Goal: Task Accomplishment & Management: Manage account settings

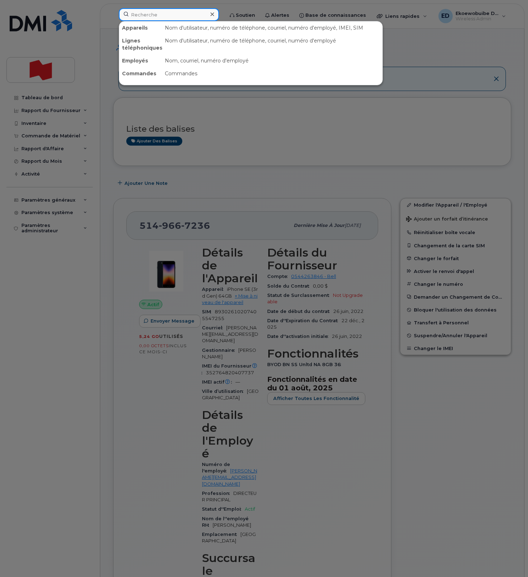
click at [161, 17] on input at bounding box center [169, 14] width 100 height 13
paste input "Elise Perreault"
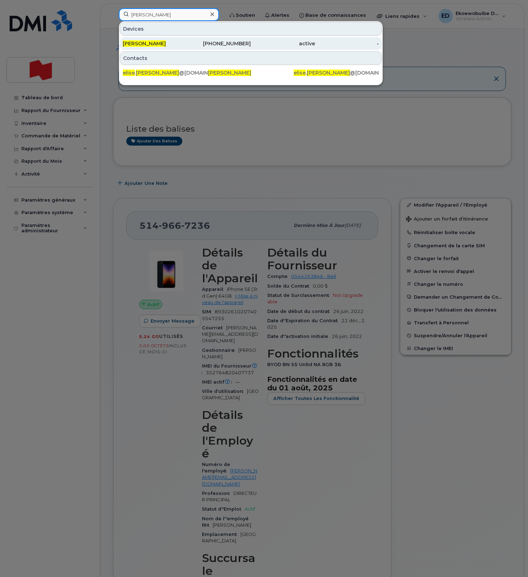
type input "Elise Perreault"
click at [141, 45] on span "Elise Perreault" at bounding box center [144, 43] width 43 height 6
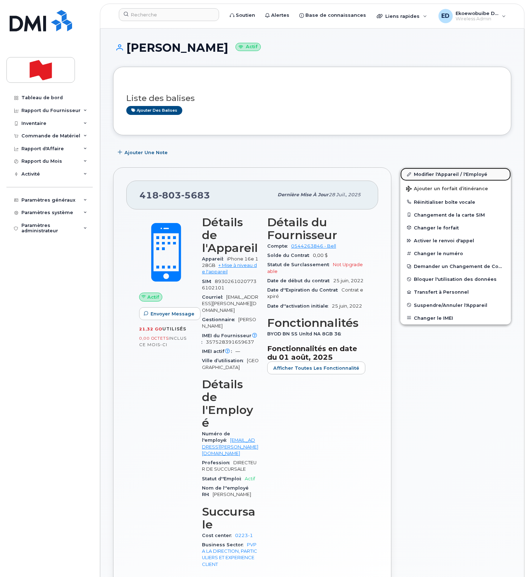
click at [427, 176] on link "Modifier l'Appareil / l'Employé" at bounding box center [455, 174] width 111 height 13
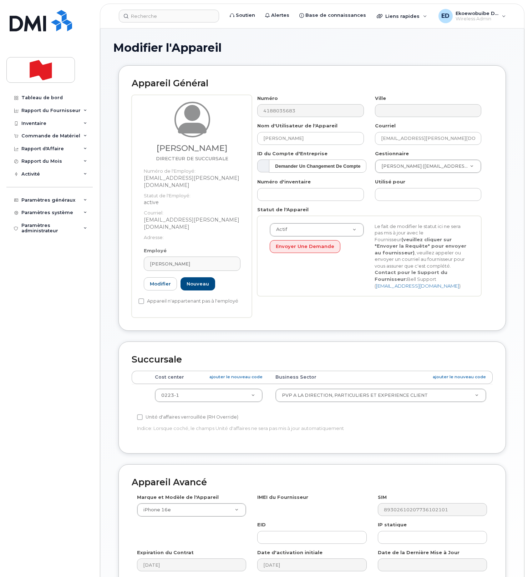
select select "22917077"
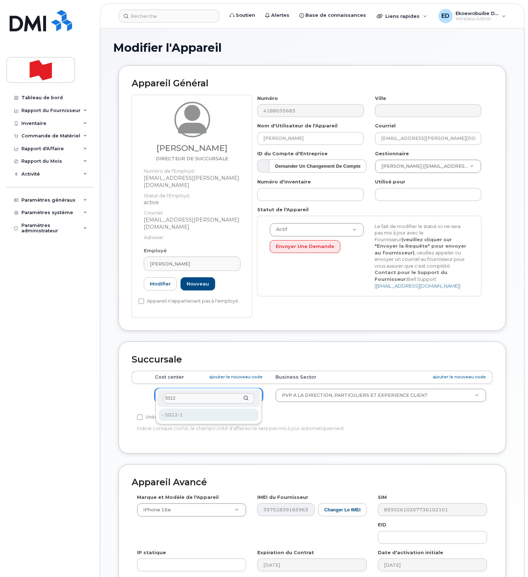
type input "5012"
type input "22916560"
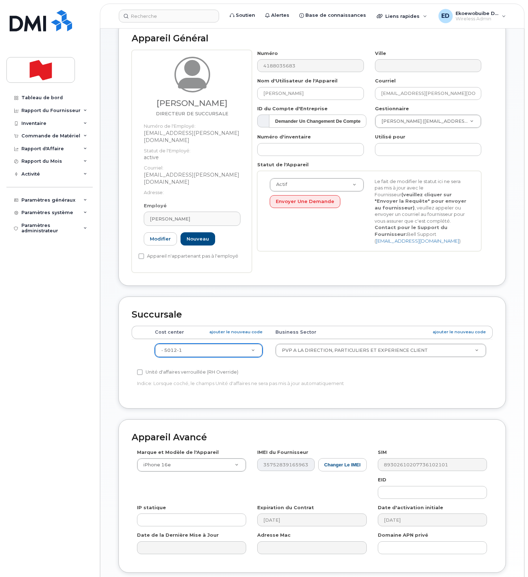
scroll to position [87, 0]
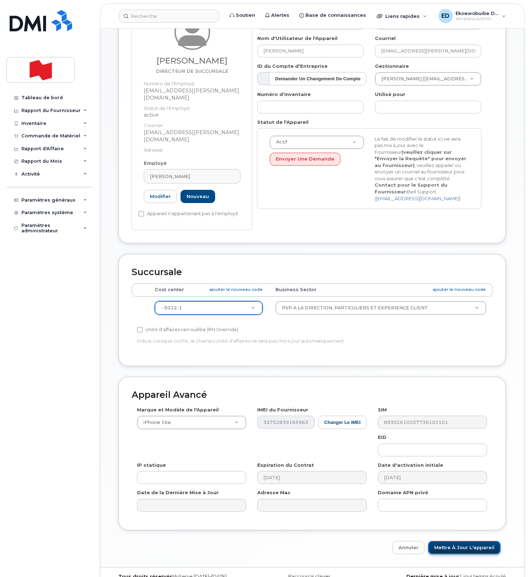
click at [459, 541] on input "Mettre à jour l'appareil" at bounding box center [464, 547] width 72 height 13
type input "Sauvegarde..."
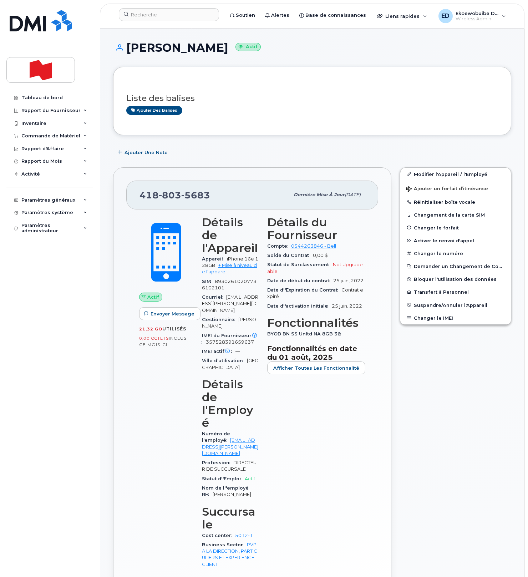
drag, startPoint x: 230, startPoint y: 122, endPoint x: 206, endPoint y: 124, distance: 24.4
click at [230, 122] on div "Liste des balises Ajouter des balises" at bounding box center [312, 101] width 372 height 42
click at [149, 13] on input at bounding box center [169, 14] width 100 height 13
click at [149, 14] on input at bounding box center [169, 14] width 100 height 13
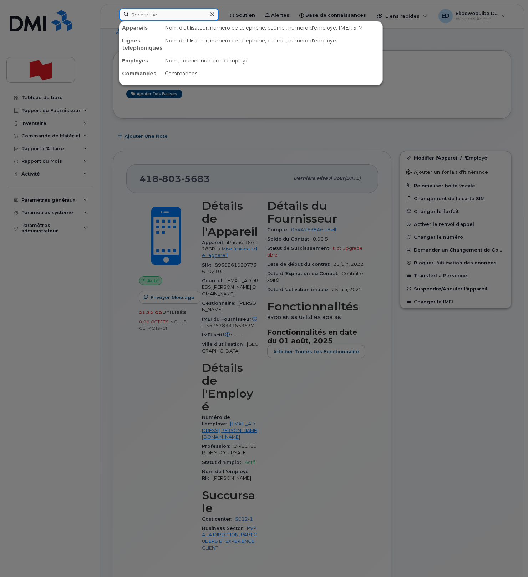
scroll to position [17, 0]
paste input "514-686-7245"
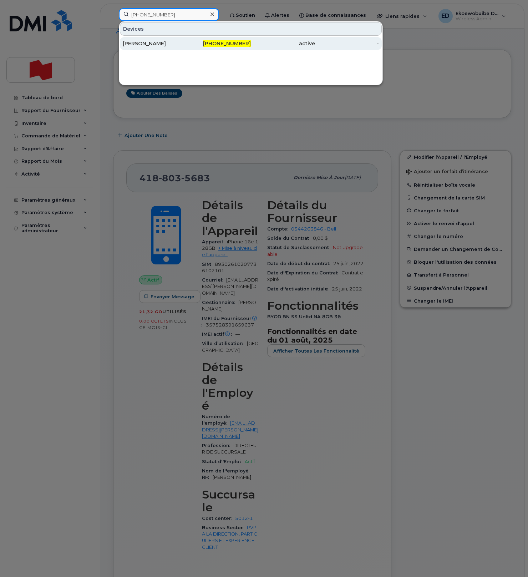
type input "514-686-7245"
click at [149, 44] on div "[PERSON_NAME]" at bounding box center [155, 43] width 64 height 7
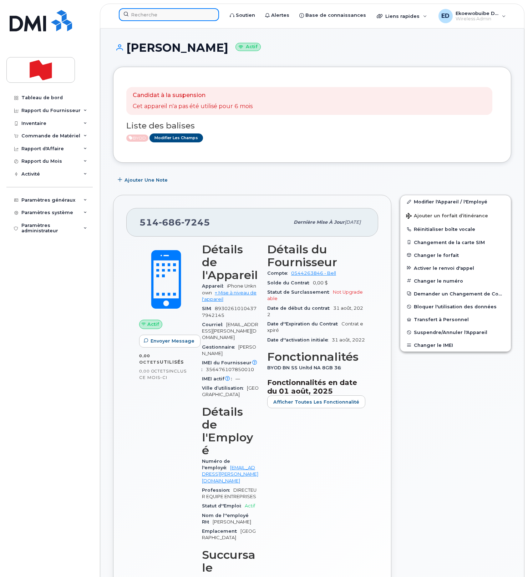
click at [149, 14] on input at bounding box center [169, 14] width 100 height 13
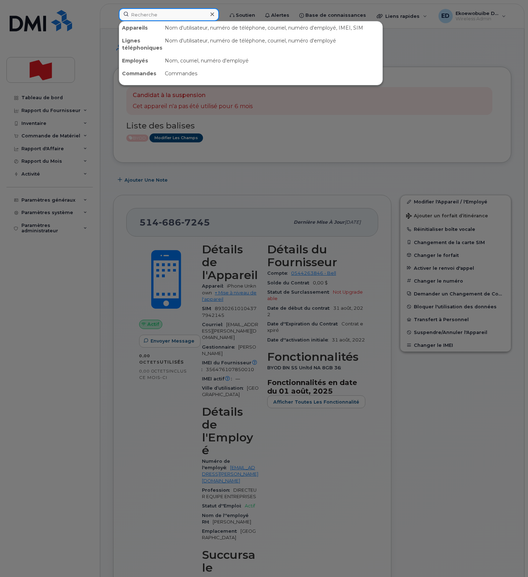
paste input "[PHONE_NUMBER]"
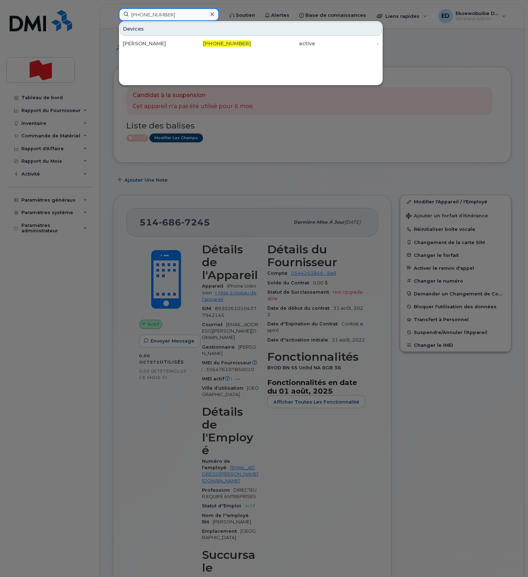
drag, startPoint x: 187, startPoint y: 17, endPoint x: 128, endPoint y: 18, distance: 58.5
click at [128, 18] on input "514-992-3214" at bounding box center [169, 14] width 100 height 13
drag, startPoint x: 176, startPoint y: 14, endPoint x: 126, endPoint y: 14, distance: 49.2
click at [126, 14] on input "514-992-3214" at bounding box center [169, 14] width 100 height 13
paste input "David Giguère"
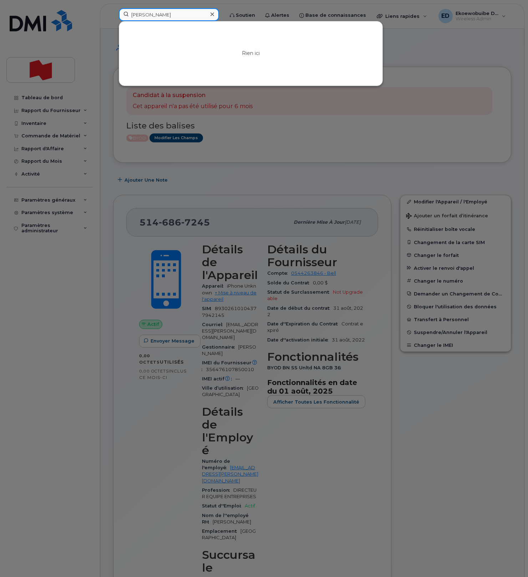
click at [182, 15] on input "David Giguère" at bounding box center [169, 14] width 100 height 13
drag, startPoint x: 194, startPoint y: 15, endPoint x: 123, endPoint y: 14, distance: 70.6
click at [123, 14] on input "David Giguère" at bounding box center [169, 14] width 100 height 13
paste input "[PERSON_NAME]"
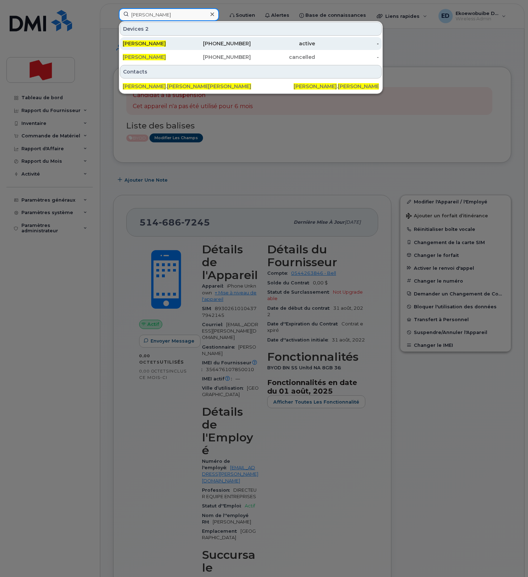
type input "[PERSON_NAME]"
click at [150, 46] on span "[PERSON_NAME]" at bounding box center [144, 43] width 43 height 6
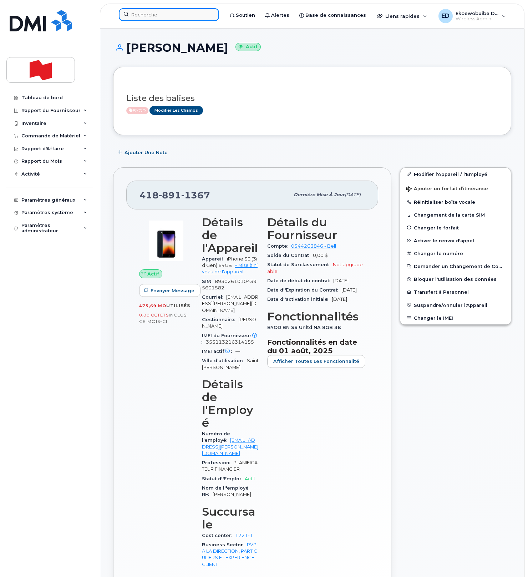
click at [161, 18] on input at bounding box center [169, 14] width 100 height 13
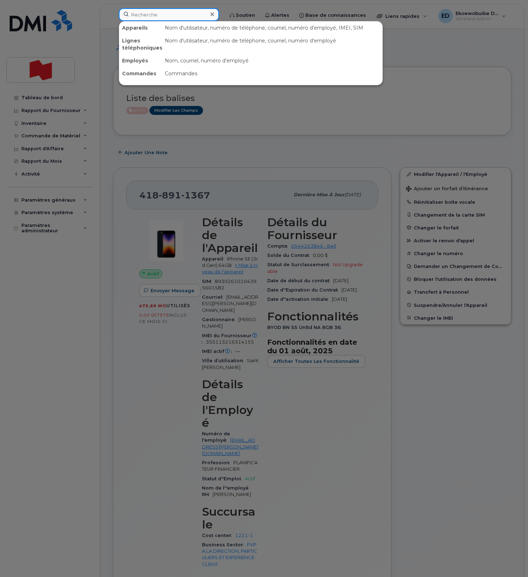
paste input "[PERSON_NAME]"
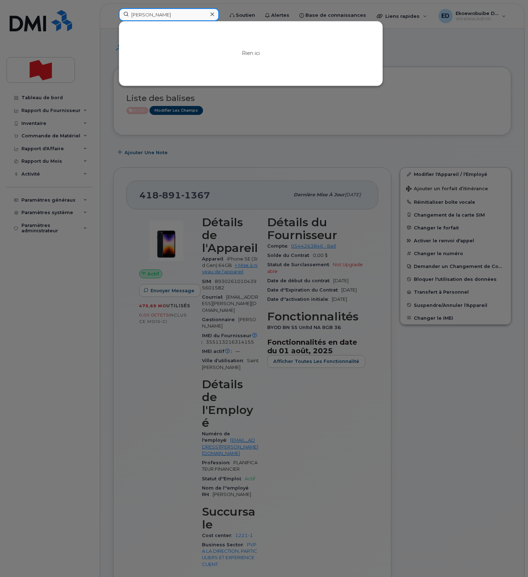
type input "[PERSON_NAME]"
click at [214, 14] on icon at bounding box center [212, 14] width 4 height 4
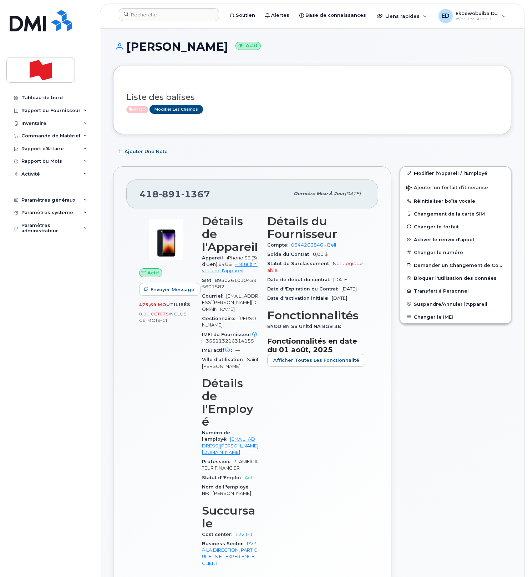
click at [462, 387] on div "Modifier l'Appareil / l'Employé Ajouter un forfait d’itinérance Réinitialiser b…" at bounding box center [456, 392] width 120 height 461
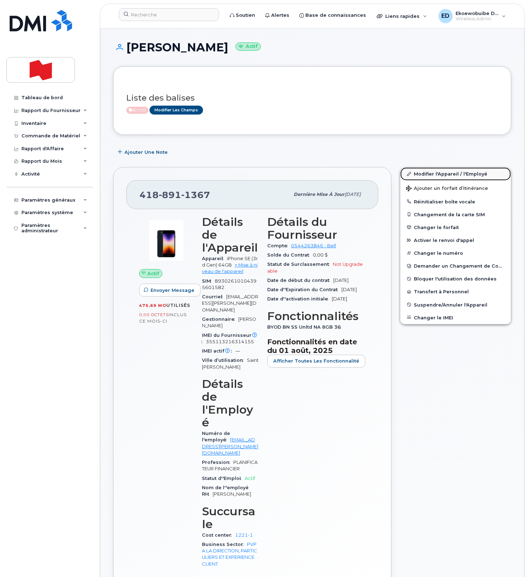
click at [423, 176] on link "Modifier l'Appareil / l'Employé" at bounding box center [455, 173] width 111 height 13
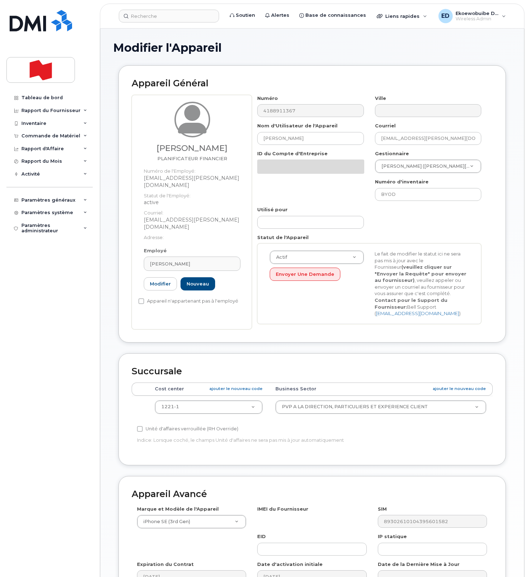
select select "22917077"
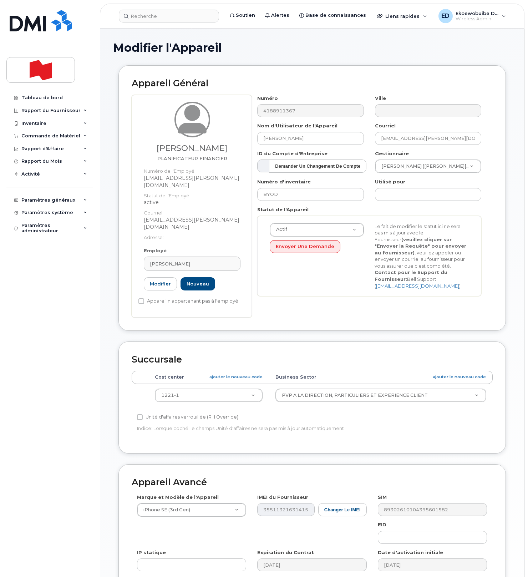
scroll to position [10, 0]
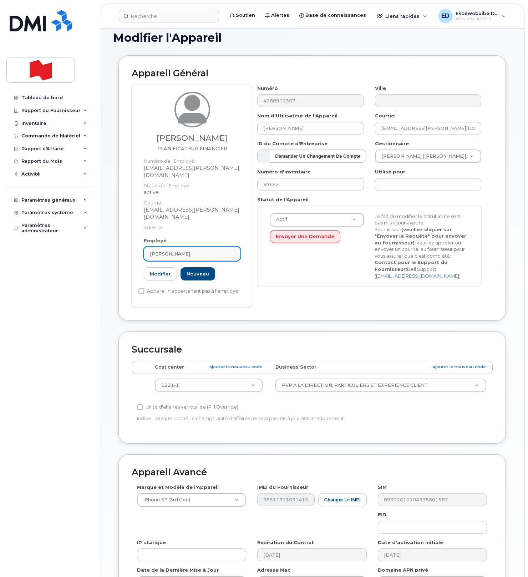
click at [208, 250] on div "[PERSON_NAME]" at bounding box center [192, 253] width 85 height 7
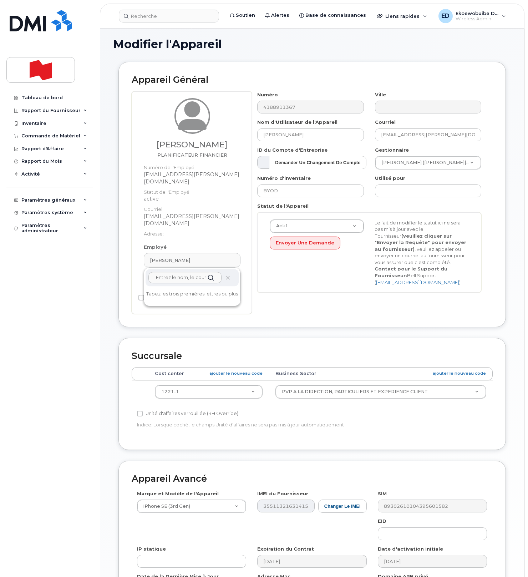
scroll to position [3, 0]
click at [230, 276] on span at bounding box center [228, 279] width 6 height 6
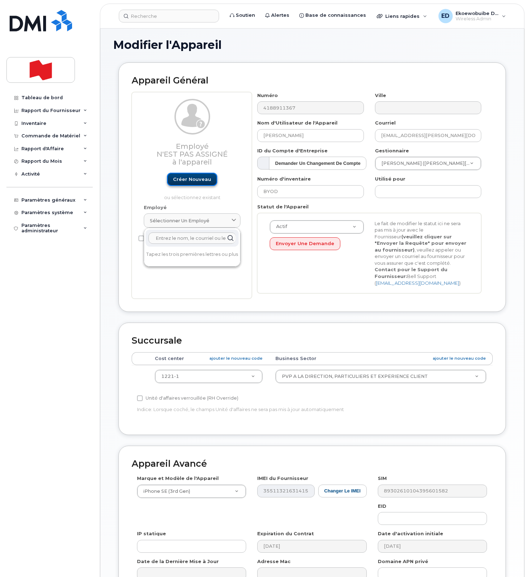
click at [186, 178] on link "Créer nouveau" at bounding box center [192, 179] width 50 height 13
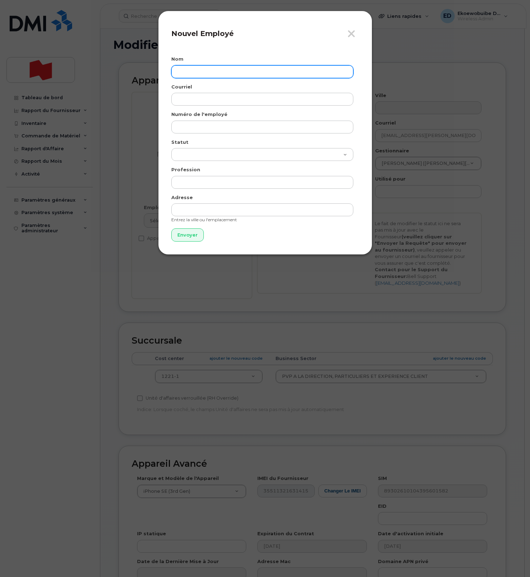
click at [204, 76] on input "text" at bounding box center [262, 71] width 182 height 13
paste input "Anthony Arguin"
type input "Anthony Arguin"
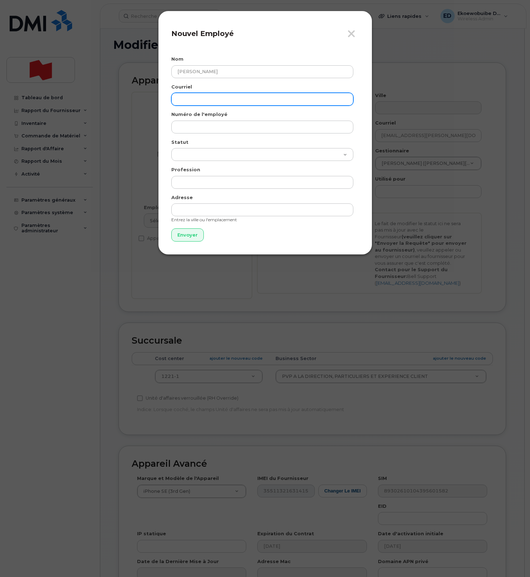
click at [213, 97] on input "email" at bounding box center [262, 99] width 182 height 13
paste input "anthony.arguin@bnc.ca"
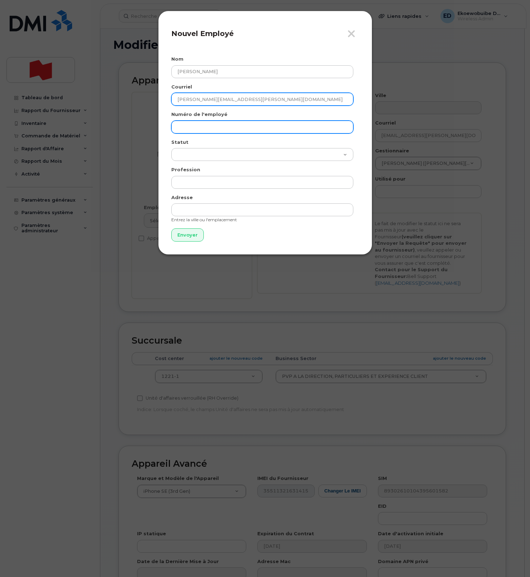
type input "anthony.arguin@bnc.ca"
click at [208, 129] on input "text" at bounding box center [262, 127] width 182 height 13
paste input "anthony.arguin@bnc.ca"
type input "anthony.arguin@bnc.ca"
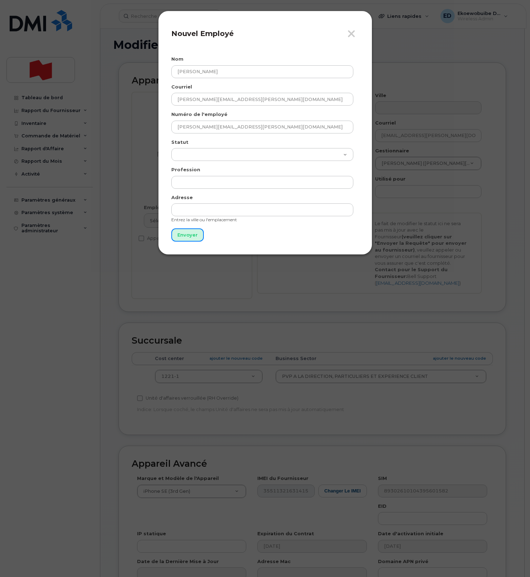
click at [192, 238] on input "Envoyer" at bounding box center [187, 234] width 32 height 13
type input "Envoyer"
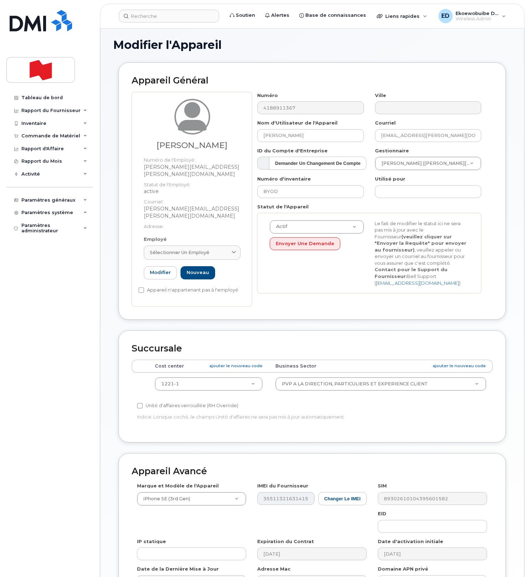
drag, startPoint x: 209, startPoint y: 241, endPoint x: 199, endPoint y: 256, distance: 19.0
click at [209, 249] on div "Sélectionner un employé" at bounding box center [192, 252] width 85 height 7
paste input "anthony.arguin@bnc.ca"
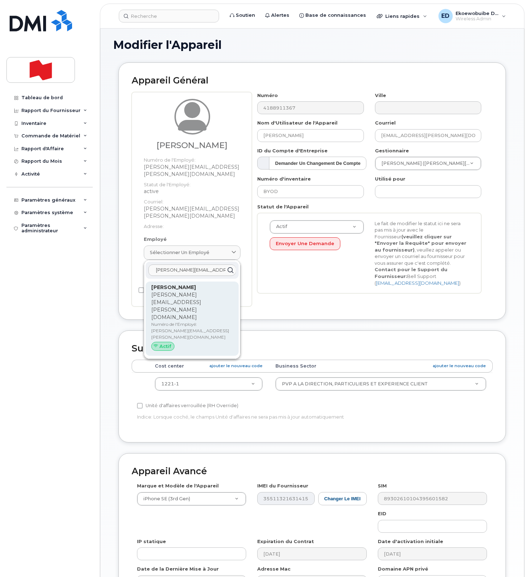
type input "anthony.arguin@bnc.ca"
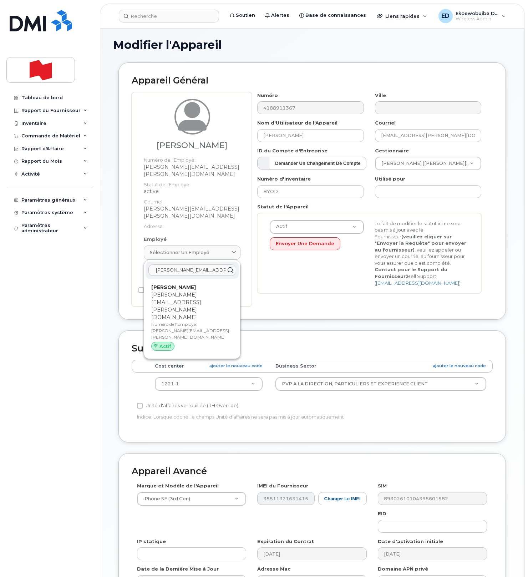
click at [178, 291] on p "anthony.arguin@bnc.ca" at bounding box center [192, 306] width 82 height 30
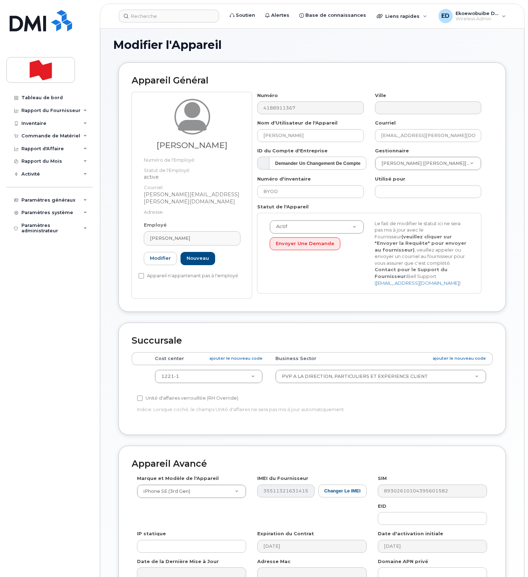
type input "anthony.arguin@bnc.ca"
type input "Anthony Arguin"
type input "anthony.arguin@bnc.ca"
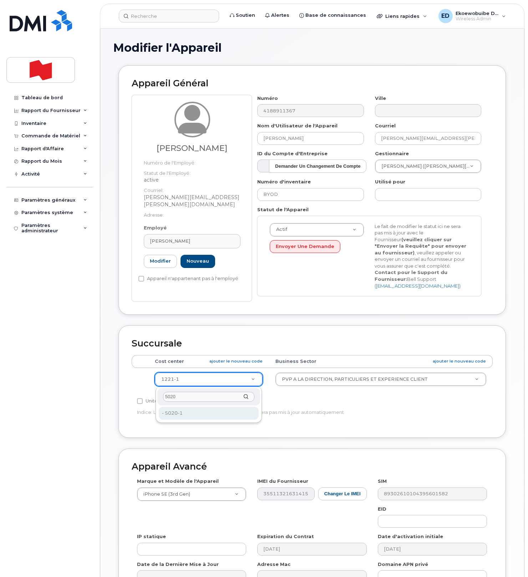
type input "5020"
type input "22916561"
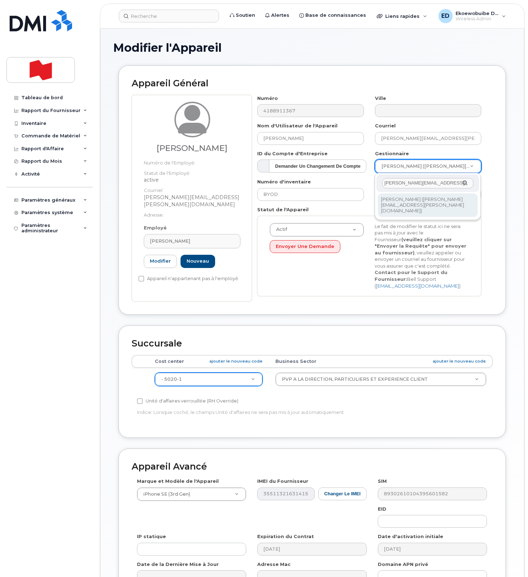
type input "jeanfrancois.imbeault@bnc.ca"
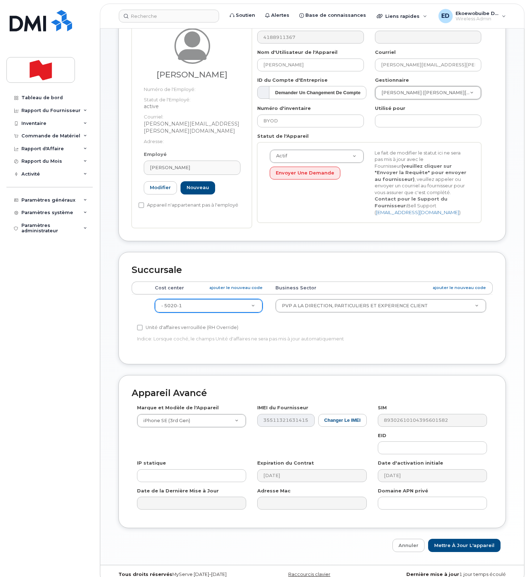
scroll to position [86, 0]
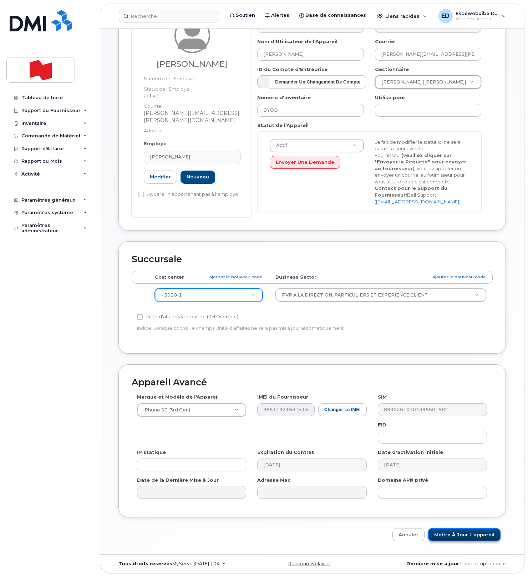
click at [462, 534] on input "Mettre à jour l'appareil" at bounding box center [464, 534] width 72 height 13
type input "Sauvegarde..."
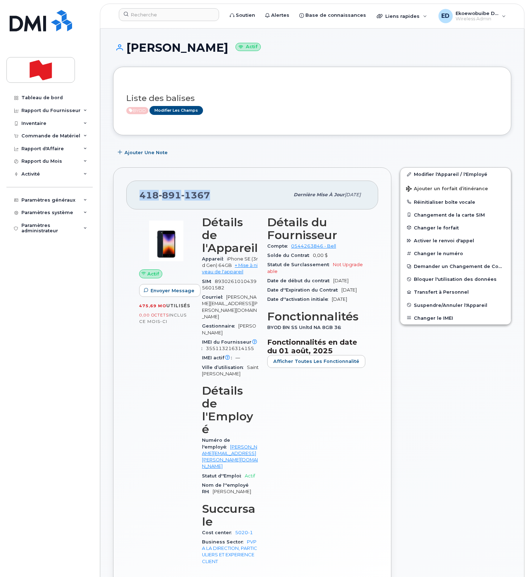
drag, startPoint x: 210, startPoint y: 195, endPoint x: 142, endPoint y: 195, distance: 68.1
click at [142, 195] on div "418 891 1367" at bounding box center [214, 194] width 150 height 15
copy span "418 891 1367"
click at [152, 17] on input at bounding box center [169, 14] width 100 height 13
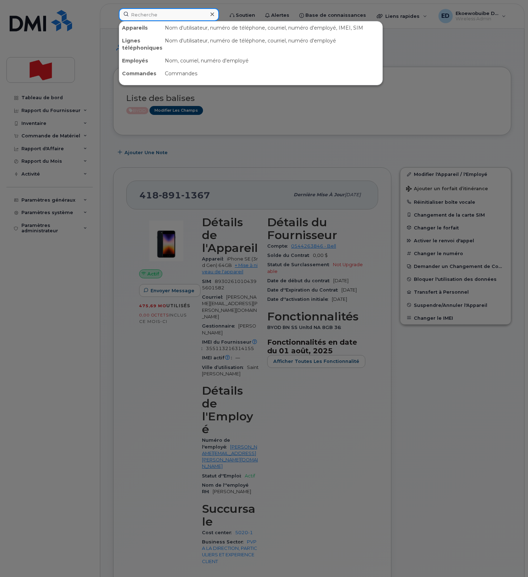
paste input "438-863-7992"
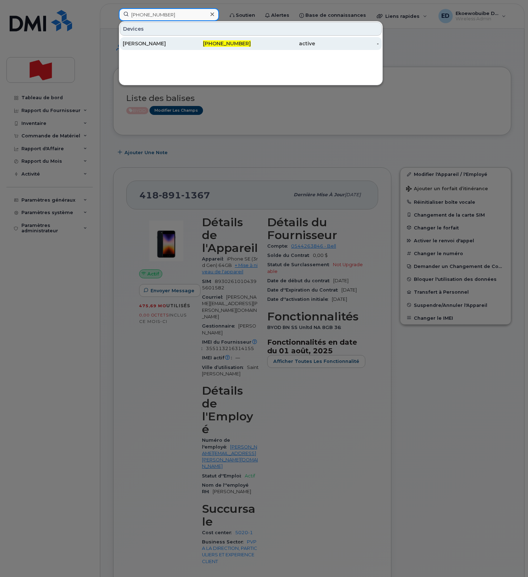
type input "438-863-7992"
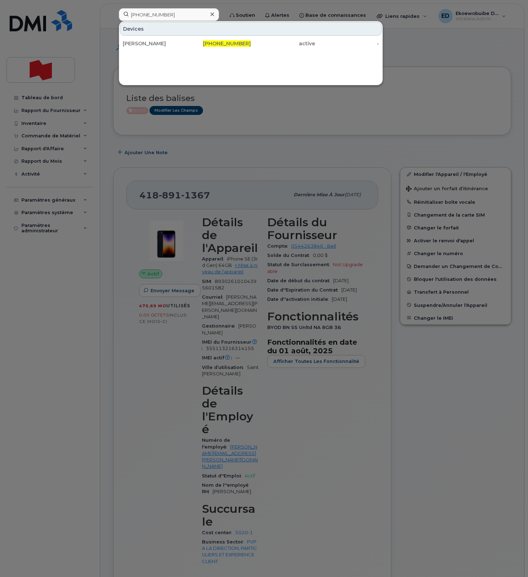
drag, startPoint x: 156, startPoint y: 46, endPoint x: 209, endPoint y: 54, distance: 54.0
click at [155, 46] on div "[PERSON_NAME]" at bounding box center [155, 43] width 64 height 7
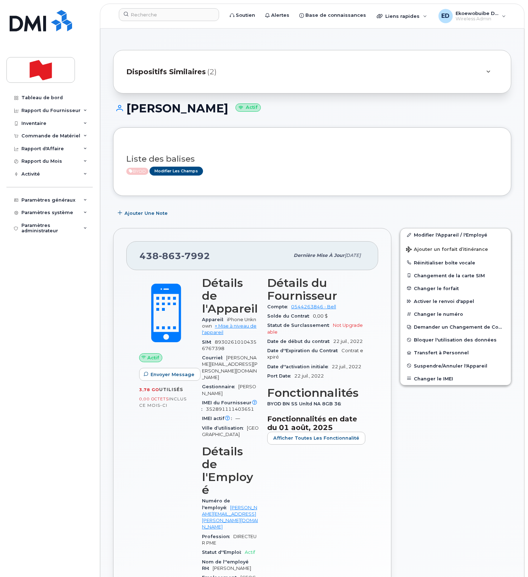
click at [281, 73] on div "Dispositifs Similaires (2)" at bounding box center [302, 71] width 352 height 17
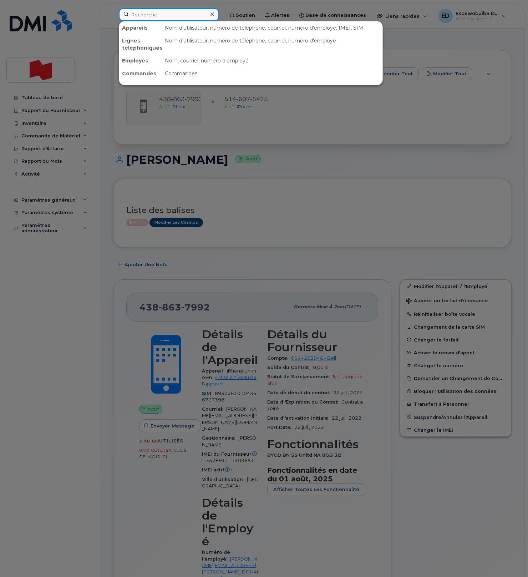
click at [145, 15] on input at bounding box center [169, 14] width 100 height 13
paste input "[PERSON_NAME]"
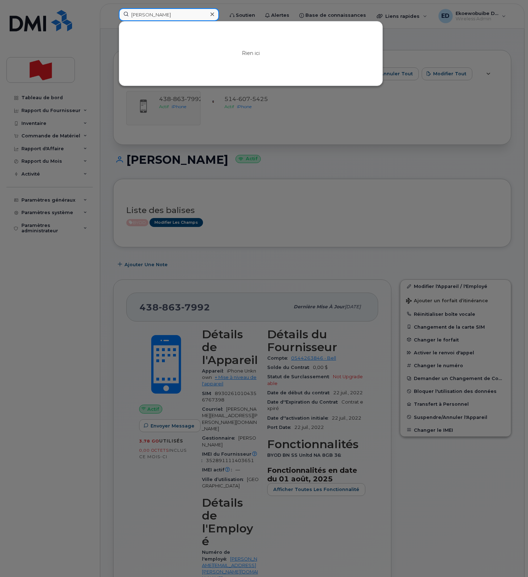
type input "[PERSON_NAME]"
click at [214, 13] on icon at bounding box center [212, 14] width 4 height 6
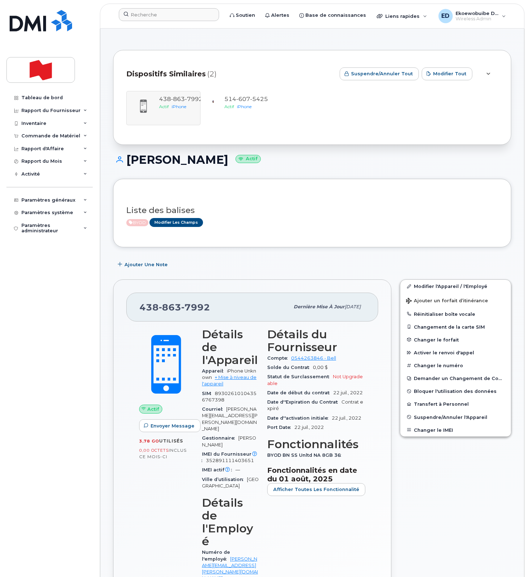
click at [173, 106] on div "438 863 7992 Actif iPhone 514 607 5425 Actif iPhone" at bounding box center [312, 108] width 372 height 34
click at [418, 286] on link "Modifier l'Appareil / l'Employé" at bounding box center [455, 286] width 111 height 13
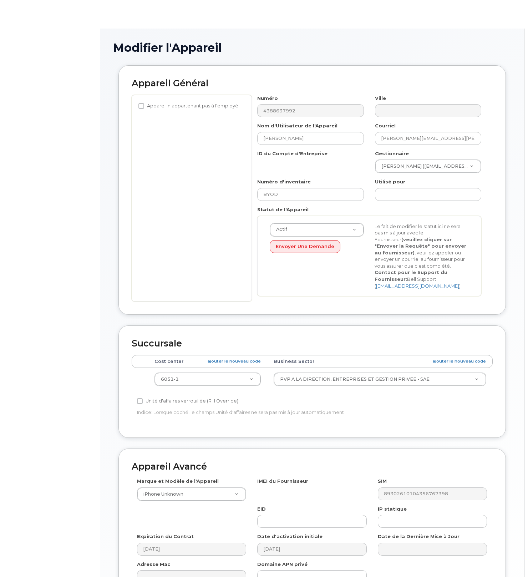
select select "22917079"
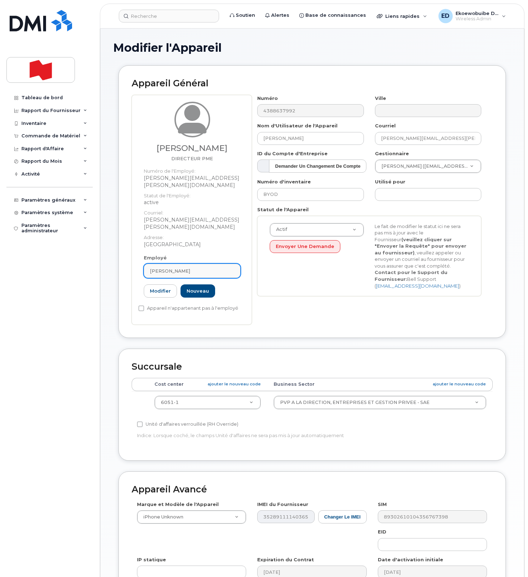
click at [197, 268] on div "[PERSON_NAME]" at bounding box center [192, 271] width 85 height 7
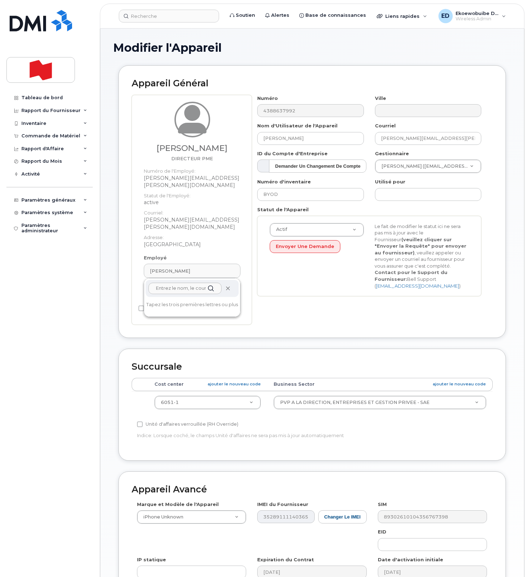
click at [226, 286] on icon at bounding box center [227, 288] width 5 height 5
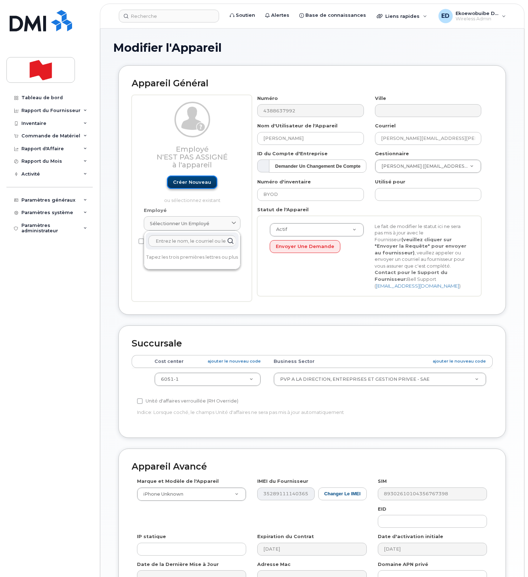
click at [196, 186] on link "Créer nouveau" at bounding box center [192, 182] width 50 height 13
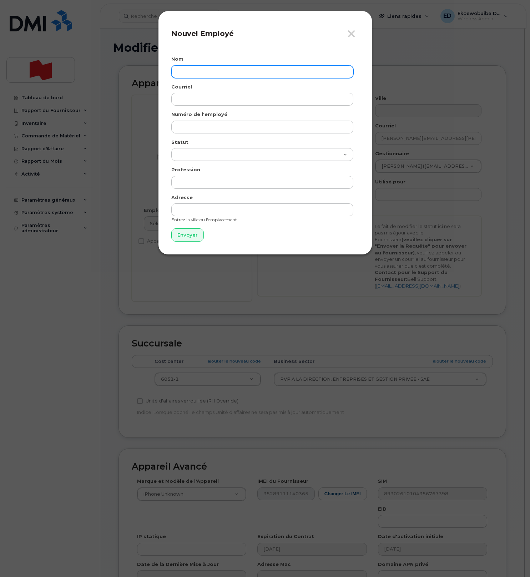
click at [193, 74] on input "text" at bounding box center [262, 71] width 182 height 13
paste input "[PERSON_NAME]"
type input "[PERSON_NAME]"
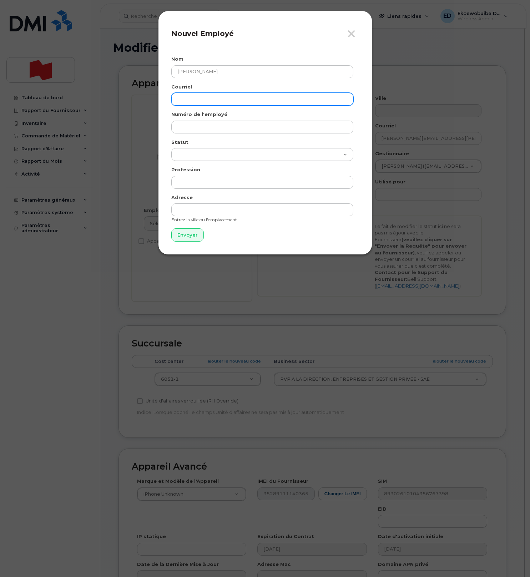
click at [218, 101] on input "email" at bounding box center [262, 99] width 182 height 13
paste input "david.giguere@bnc.ca"
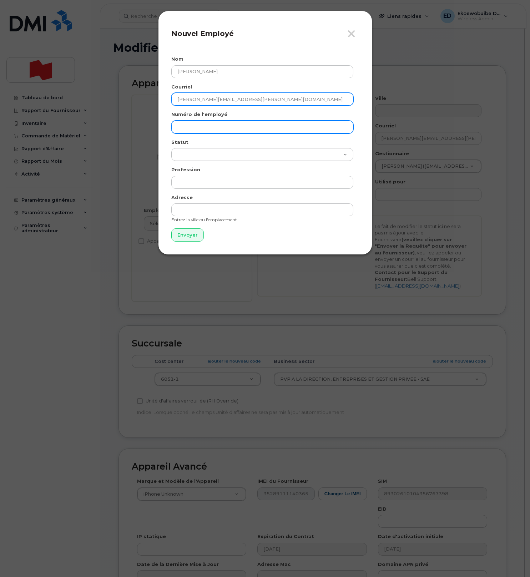
type input "david.giguere@bnc.ca"
click at [201, 127] on input "text" at bounding box center [262, 127] width 182 height 13
paste input "david.giguere@bnc.ca"
type input "david.giguere@bnc.ca"
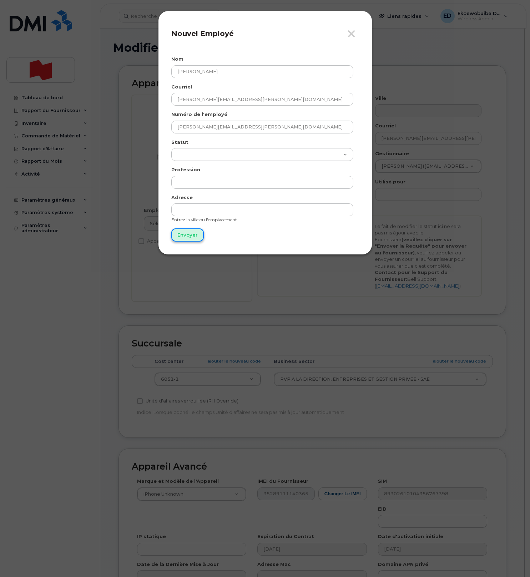
click at [187, 233] on input "Envoyer" at bounding box center [187, 234] width 32 height 13
type input "Envoyer"
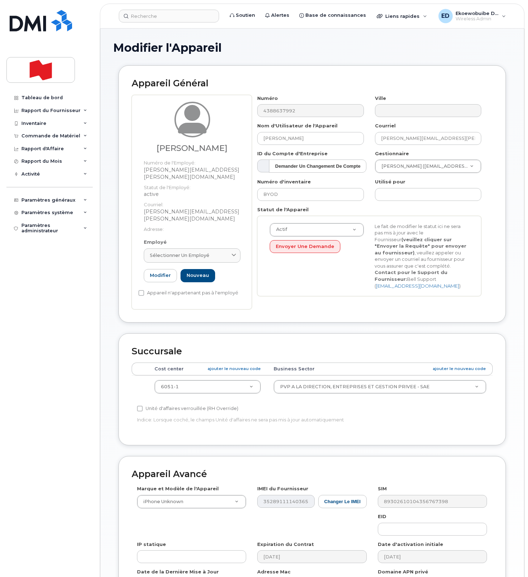
drag, startPoint x: 215, startPoint y: 243, endPoint x: 209, endPoint y: 250, distance: 9.6
click at [215, 252] on div "Sélectionner un employé" at bounding box center [192, 255] width 85 height 7
paste input "david.giguere@bnc.ca"
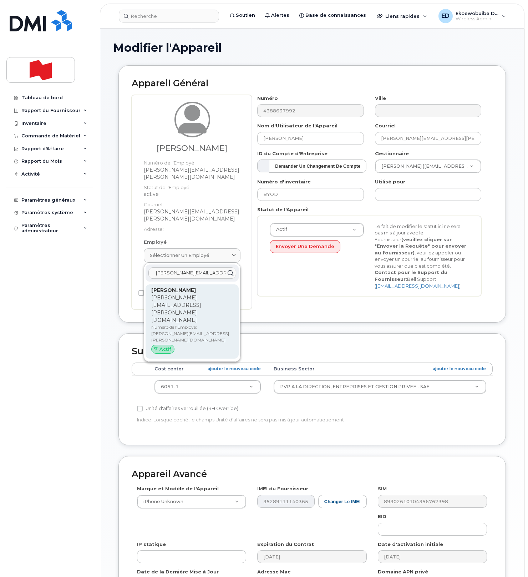
type input "david.giguere@bnc.ca"
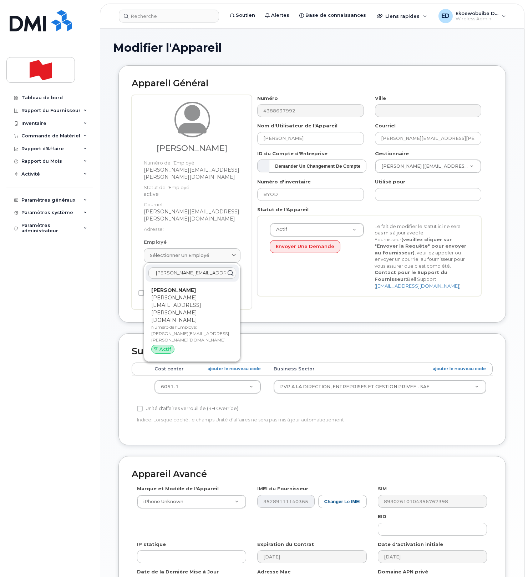
click at [181, 324] on p "Numéro de l'Employé: david.giguere@bnc.ca" at bounding box center [192, 333] width 82 height 19
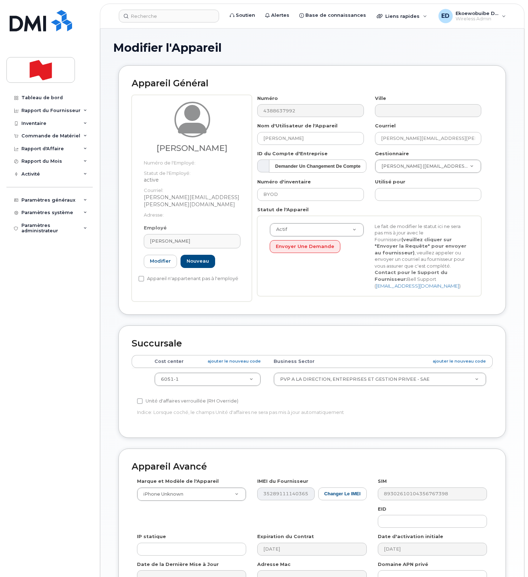
type input "David Giguère"
type input "david.giguere@bnc.ca"
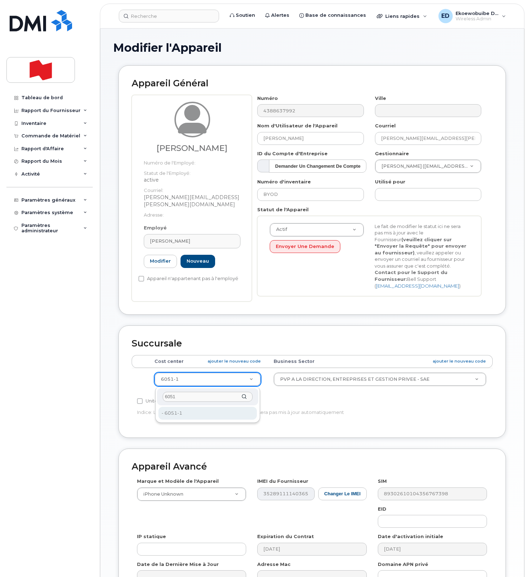
type input "6051"
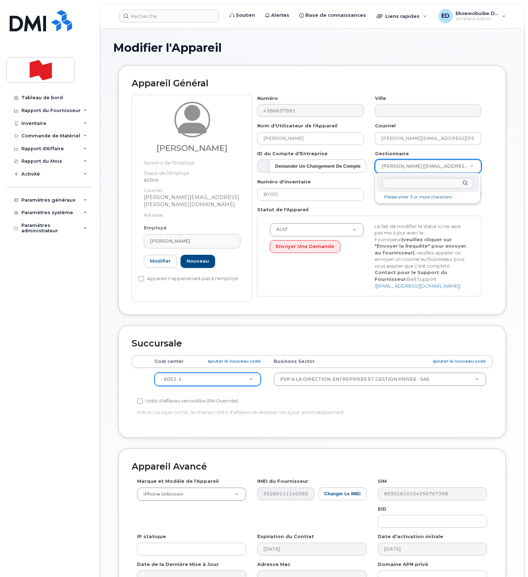
paste input "annecatherine.laberge@bnc.ca"
type input "annecatherine.laberge@bnc.ca"
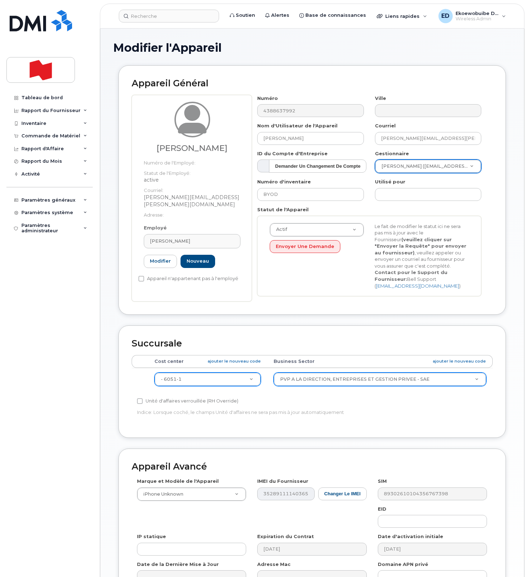
scroll to position [86, 0]
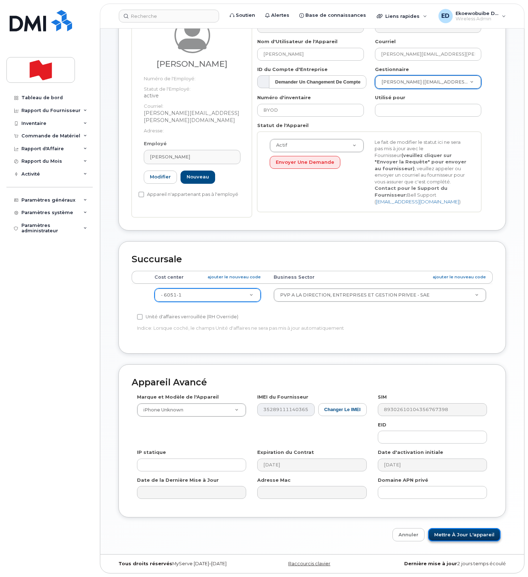
click at [476, 536] on input "Mettre à jour l'appareil" at bounding box center [464, 534] width 72 height 13
type input "Sauvegarde..."
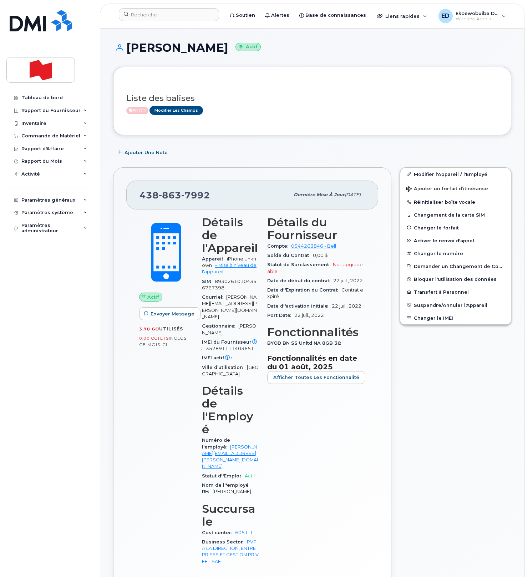
scroll to position [1, 0]
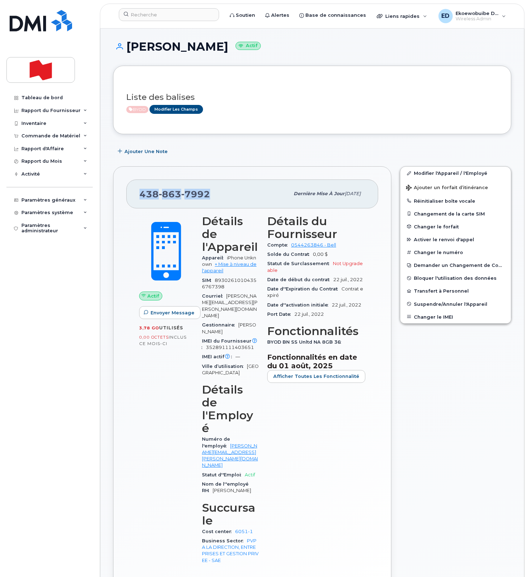
drag, startPoint x: 211, startPoint y: 195, endPoint x: 142, endPoint y: 195, distance: 68.5
click at [142, 195] on div "438 863 7992" at bounding box center [214, 193] width 150 height 15
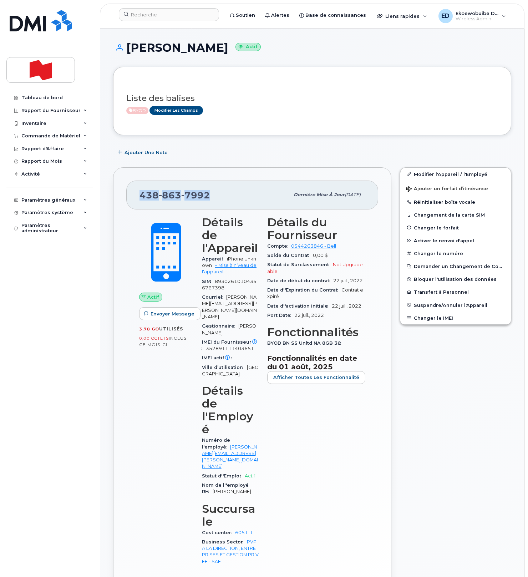
copy span "438 863 7992"
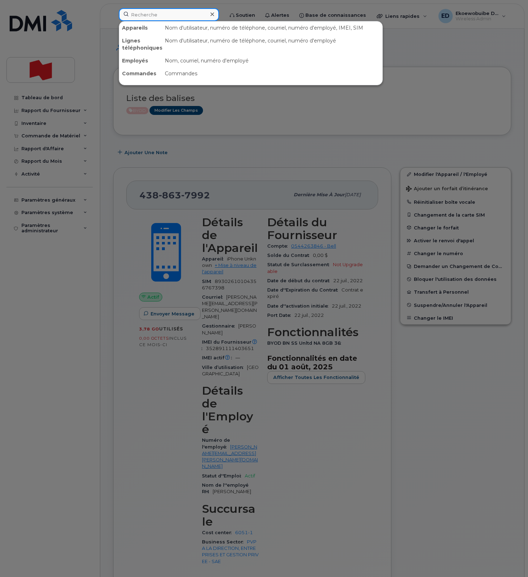
click at [157, 17] on input at bounding box center [169, 14] width 100 height 13
paste input "Simon Desharnais"
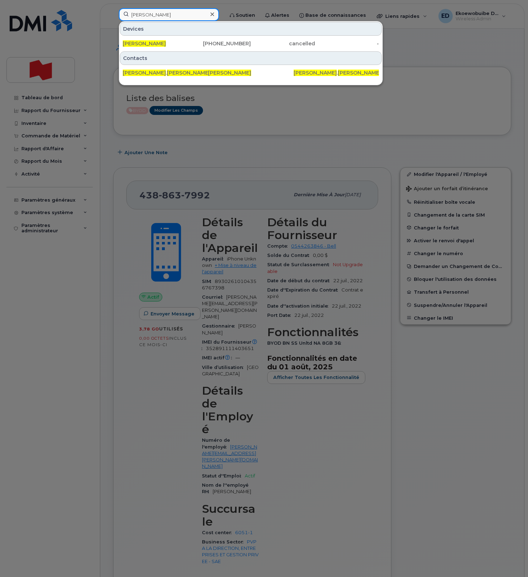
type input "Simon Desharnais"
click at [214, 16] on icon at bounding box center [212, 14] width 4 height 6
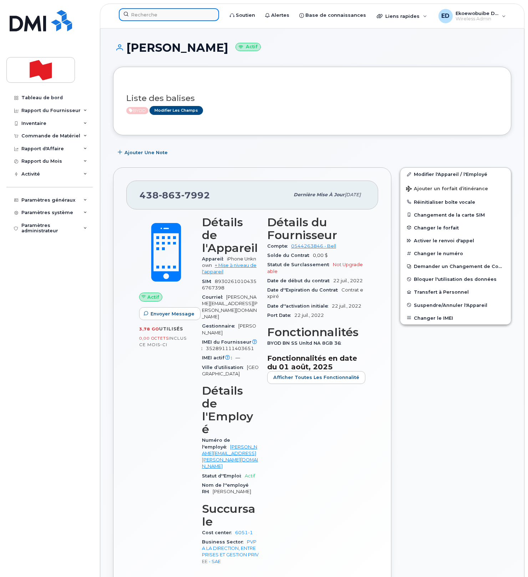
click at [197, 15] on input at bounding box center [169, 14] width 100 height 13
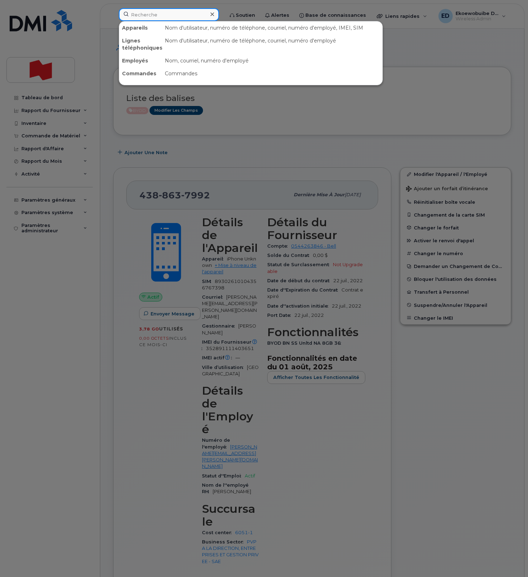
paste input "simon.desharnais@bnc.ca"
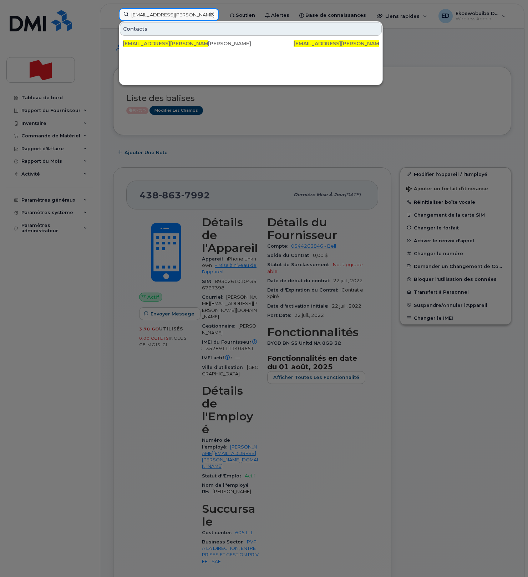
type input "simon.desharnais@bnc.ca"
click at [412, 52] on div at bounding box center [264, 288] width 528 height 577
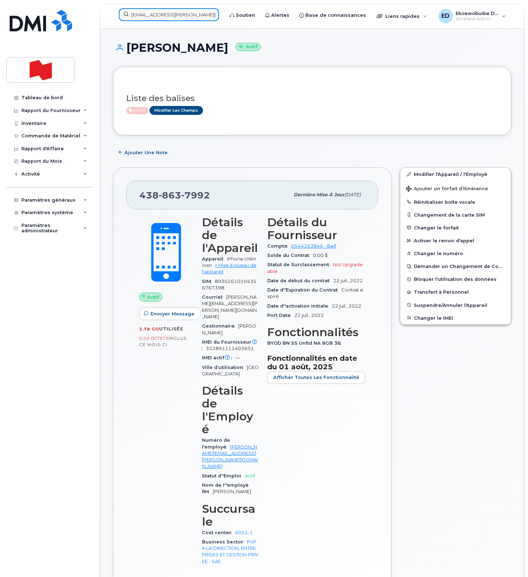
click at [156, 15] on input "simon.desharnais@bnc.ca" at bounding box center [169, 14] width 100 height 13
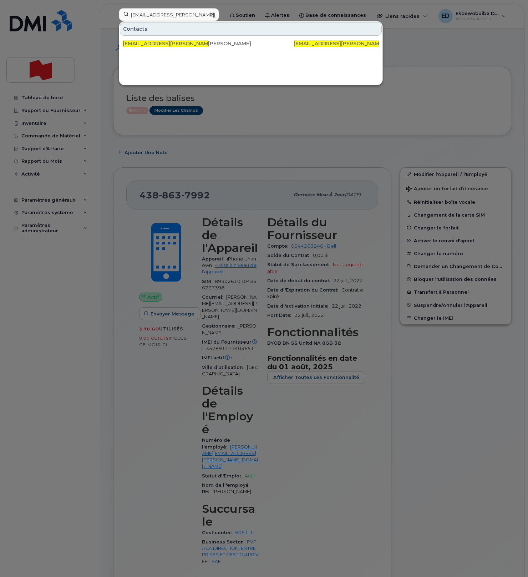
click at [214, 14] on icon at bounding box center [212, 14] width 4 height 4
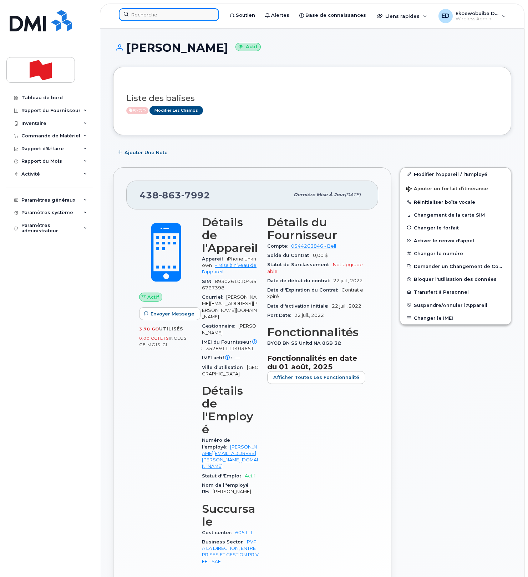
click at [182, 15] on input at bounding box center [169, 14] width 100 height 13
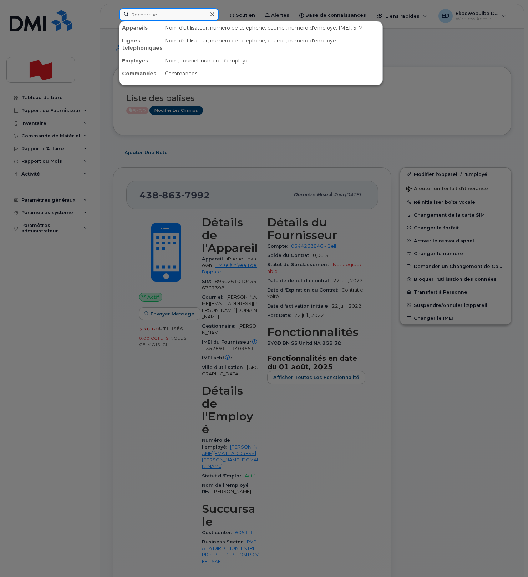
paste input "5142262934"
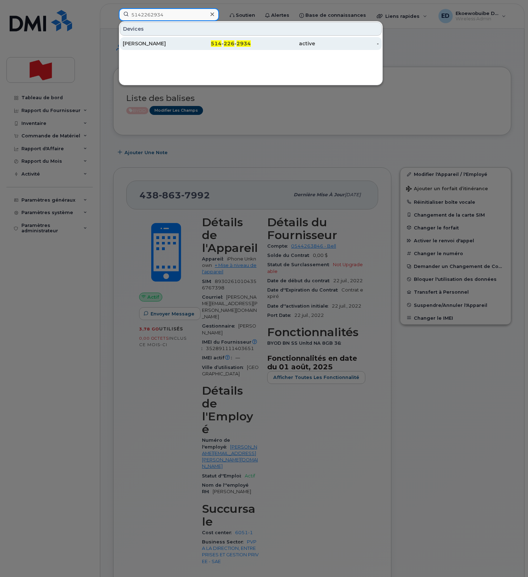
type input "5142262934"
click at [147, 42] on div "Emy Bouvrette" at bounding box center [155, 43] width 64 height 7
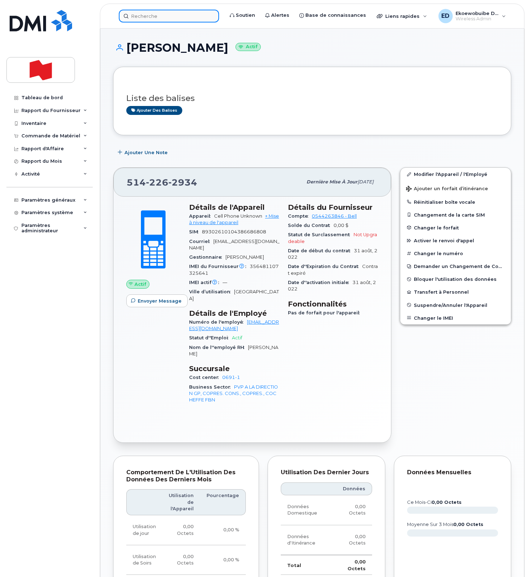
click at [164, 18] on input at bounding box center [169, 16] width 100 height 13
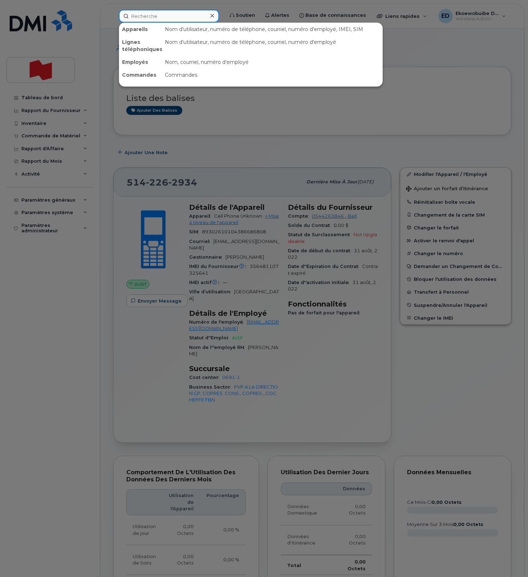
paste input "[PERSON_NAME]"
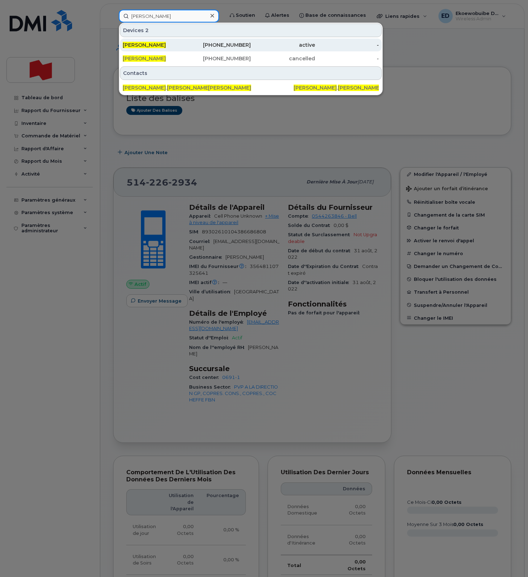
type input "[PERSON_NAME]"
click at [145, 46] on span "[PERSON_NAME]" at bounding box center [144, 45] width 43 height 6
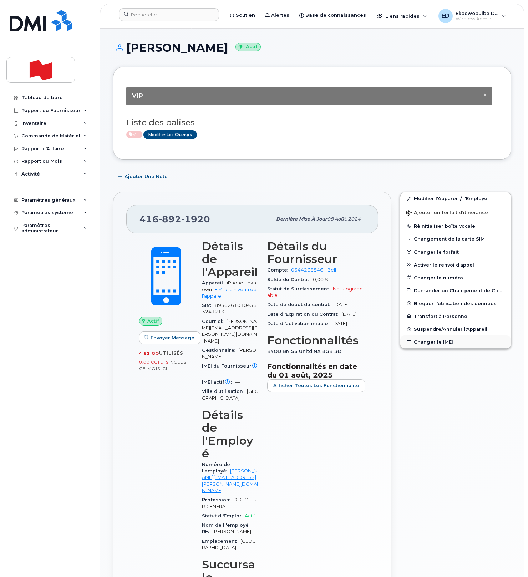
click at [423, 343] on button "Changer le IMEI" at bounding box center [455, 341] width 111 height 13
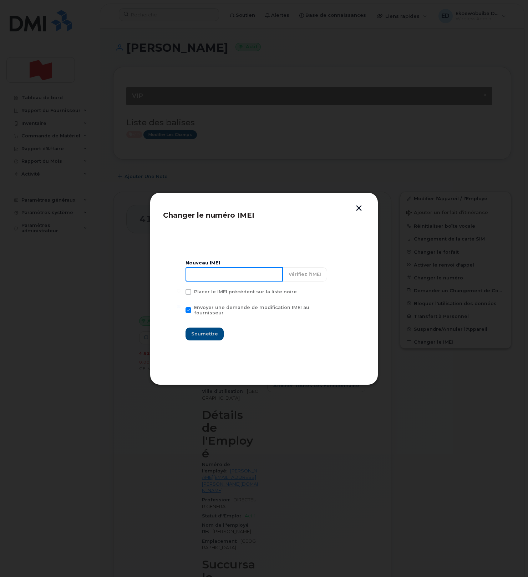
click at [205, 281] on input at bounding box center [234, 274] width 97 height 14
type input "354216330882352"
click at [204, 333] on span "Soumettre" at bounding box center [204, 333] width 27 height 7
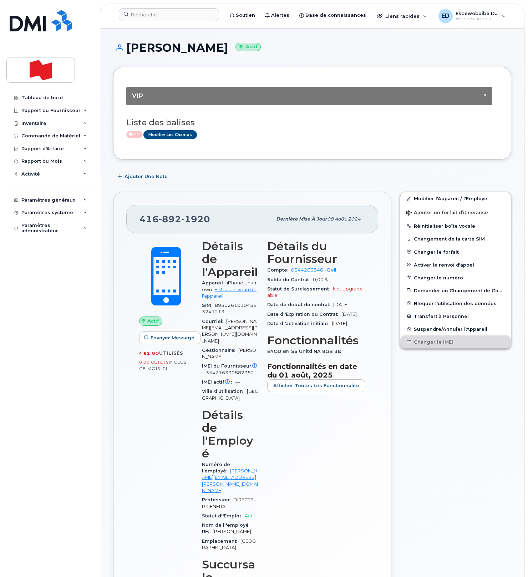
click at [253, 124] on h3 "Liste des balises" at bounding box center [312, 122] width 372 height 9
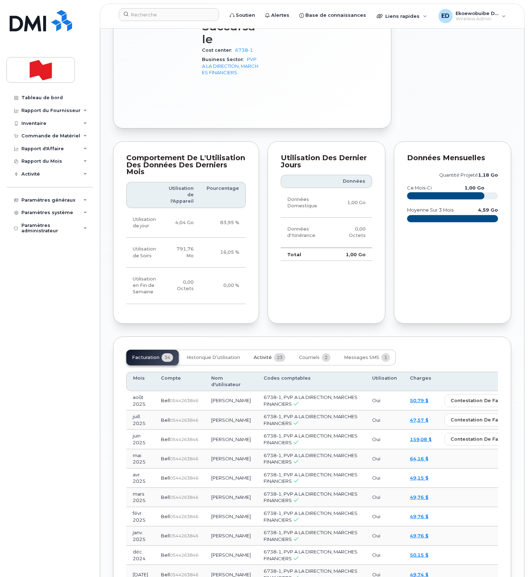
click at [262, 355] on span "Activité" at bounding box center [263, 358] width 18 height 6
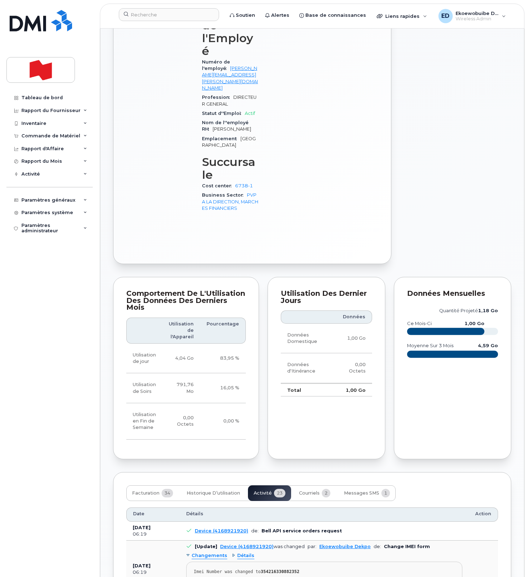
scroll to position [538, 0]
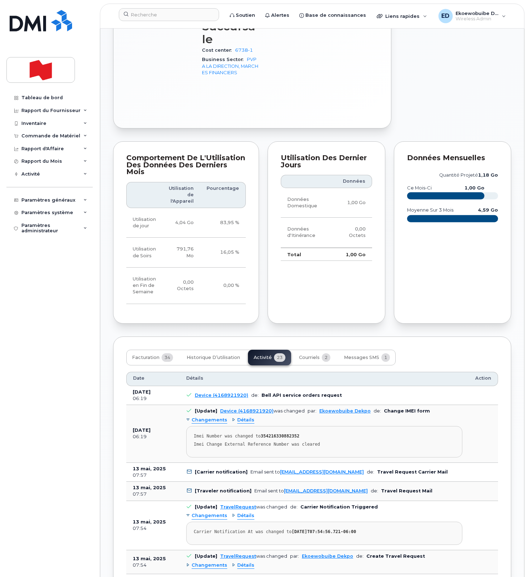
drag, startPoint x: 351, startPoint y: 362, endPoint x: 335, endPoint y: 366, distance: 17.1
click at [351, 442] on div "Imei Change External Reference Number was cleared" at bounding box center [324, 444] width 261 height 5
drag, startPoint x: 335, startPoint y: 366, endPoint x: 192, endPoint y: 359, distance: 142.9
click at [190, 426] on pre "Imei Number was changed to 354216330882352 Imei Change External Reference Numbe…" at bounding box center [324, 441] width 276 height 31
copy pre "Imei Number was changed to 354216330882352 Imei Change External Reference Numbe…"
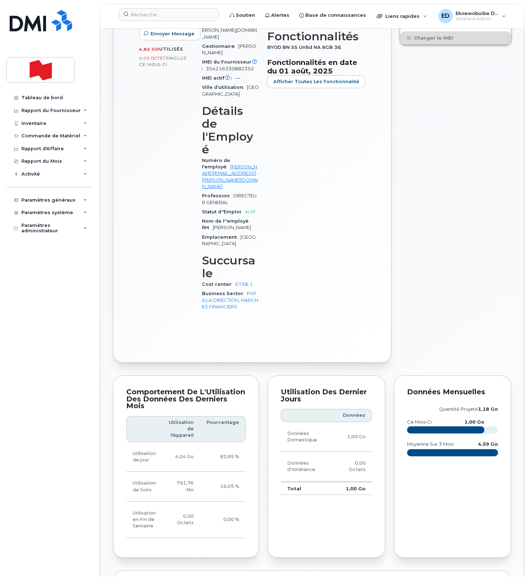
scroll to position [0, 0]
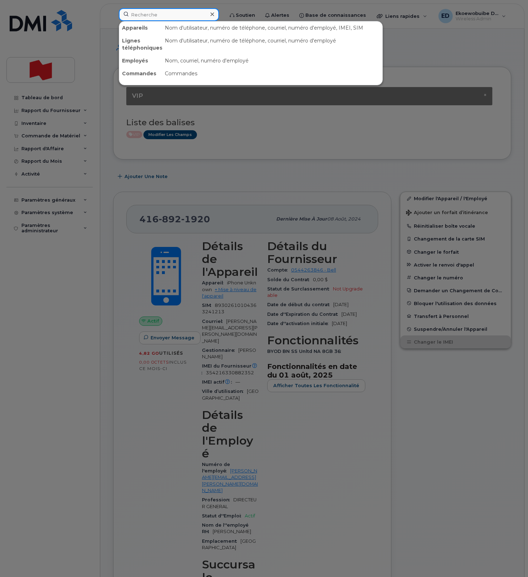
click at [159, 16] on input at bounding box center [169, 14] width 100 height 13
paste input "[PERSON_NAME]"
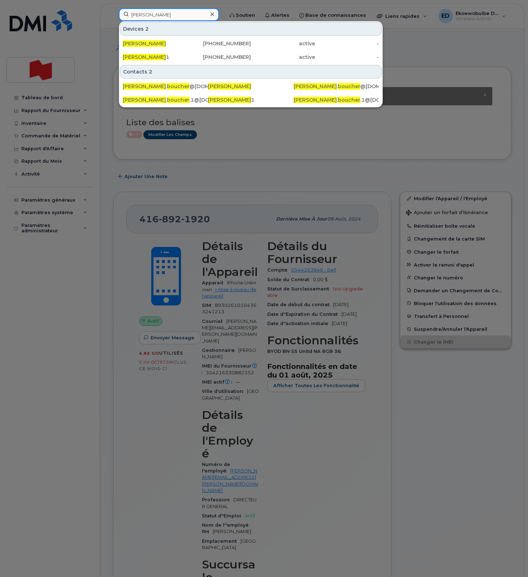
drag, startPoint x: 188, startPoint y: 15, endPoint x: 127, endPoint y: 15, distance: 60.6
click at [128, 15] on input "[PERSON_NAME]" at bounding box center [169, 14] width 100 height 13
paste input "[EMAIL_ADDRESS][PERSON_NAME][DOMAIN_NAME]"
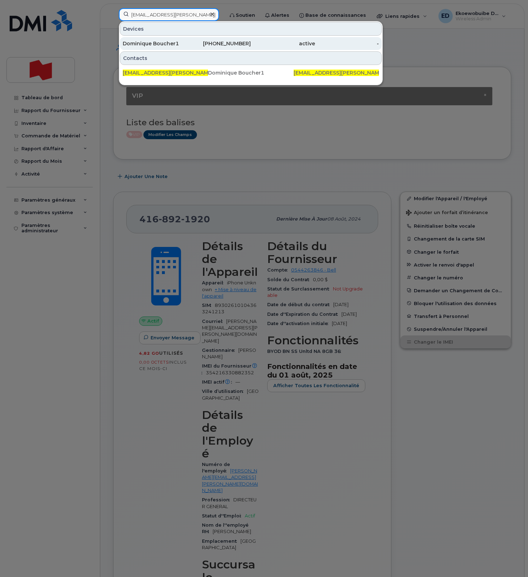
type input "[EMAIL_ADDRESS][PERSON_NAME][DOMAIN_NAME]"
click at [162, 44] on div "Dominique Boucher1" at bounding box center [155, 43] width 64 height 7
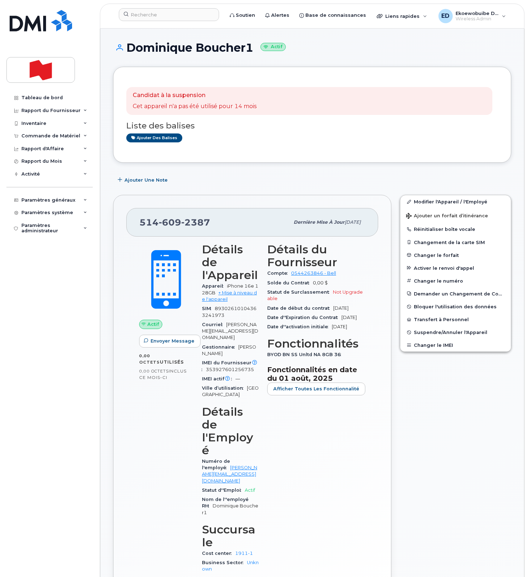
drag, startPoint x: 236, startPoint y: 220, endPoint x: 220, endPoint y: 239, distance: 24.8
click at [236, 220] on div "[PHONE_NUMBER]" at bounding box center [214, 222] width 150 height 15
drag, startPoint x: 219, startPoint y: 226, endPoint x: 142, endPoint y: 225, distance: 77.1
click at [142, 225] on div "[PHONE_NUMBER]" at bounding box center [214, 222] width 150 height 15
copy span "[PHONE_NUMBER]"
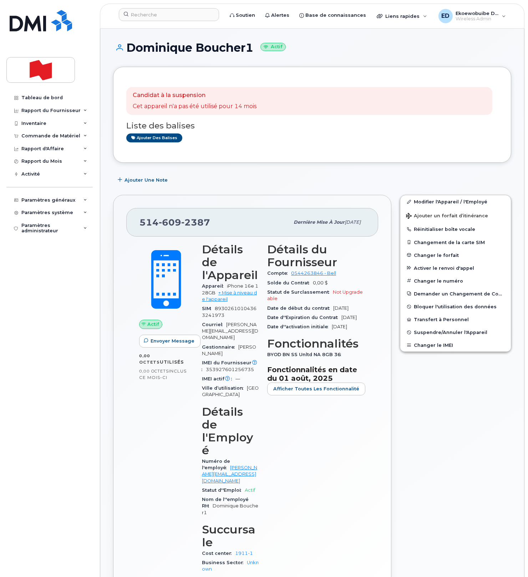
click at [350, 151] on div "Candidat à la suspension Cet appareil n'a pas été utilisé pour 14 mois Liste de…" at bounding box center [312, 115] width 398 height 96
click at [159, 17] on input at bounding box center [169, 14] width 100 height 13
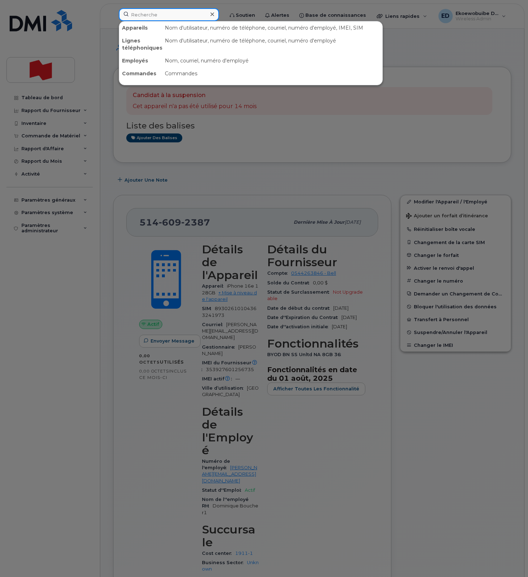
paste input "[PERSON_NAME]"
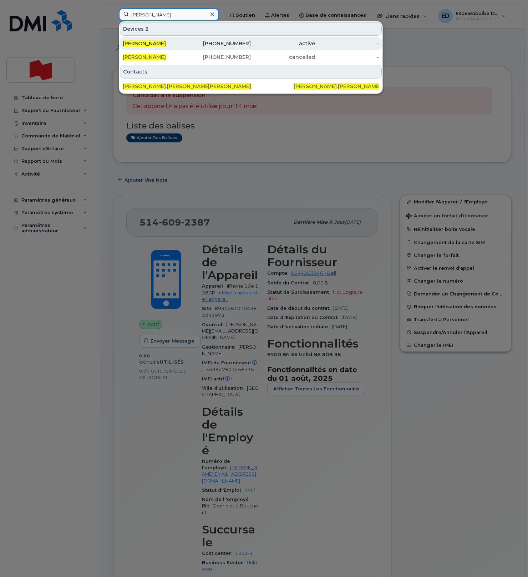
type input "[PERSON_NAME]"
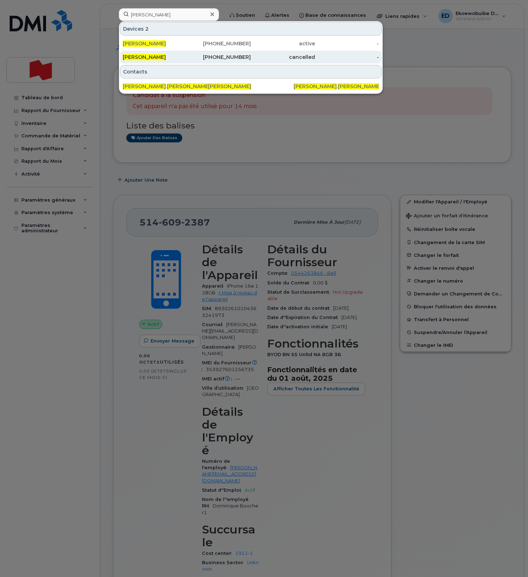
drag, startPoint x: 159, startPoint y: 46, endPoint x: 168, endPoint y: 59, distance: 14.9
click at [159, 46] on span "[PERSON_NAME]" at bounding box center [144, 43] width 43 height 6
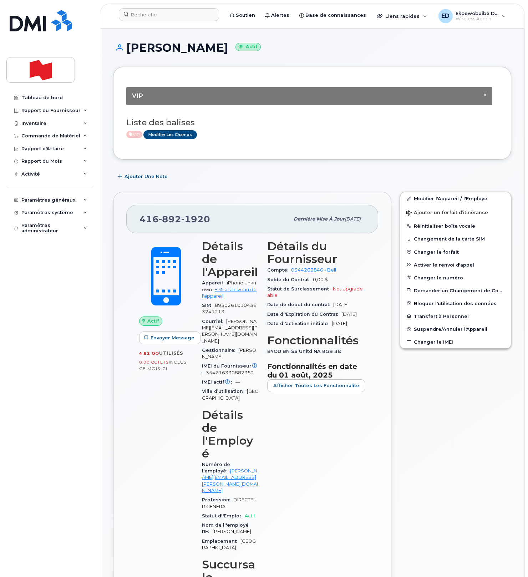
drag, startPoint x: 225, startPoint y: 222, endPoint x: 215, endPoint y: 223, distance: 10.4
click at [224, 223] on div "416 892 1920" at bounding box center [214, 219] width 150 height 15
drag, startPoint x: 216, startPoint y: 223, endPoint x: 142, endPoint y: 223, distance: 73.8
click at [142, 223] on div "416 892 1920" at bounding box center [214, 219] width 150 height 15
copy span "416 892 1920"
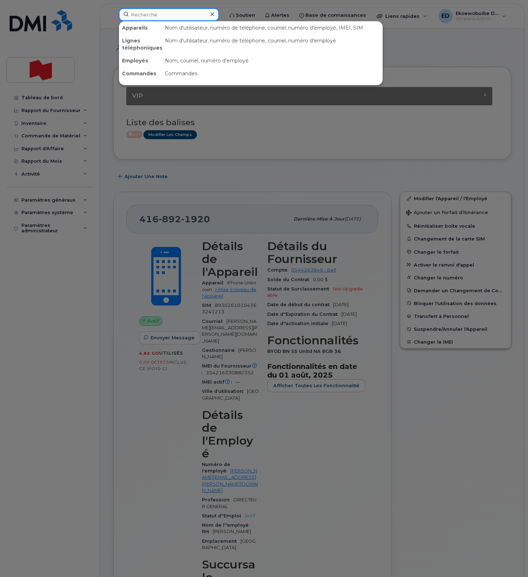
click at [162, 20] on input at bounding box center [169, 14] width 100 height 13
paste input "Marc Lapointe"
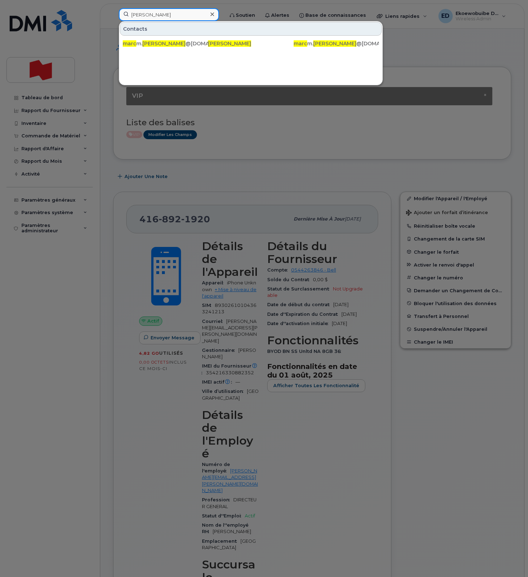
drag, startPoint x: 173, startPoint y: 16, endPoint x: 113, endPoint y: 15, distance: 59.6
click at [113, 15] on div "Marc Lapointe Contacts marc m. lapointe @bnc.ca MARC LAPOINTE marc m. lapointe …" at bounding box center [169, 16] width 112 height 16
paste input "marcm.lapointe@bnc.ca"
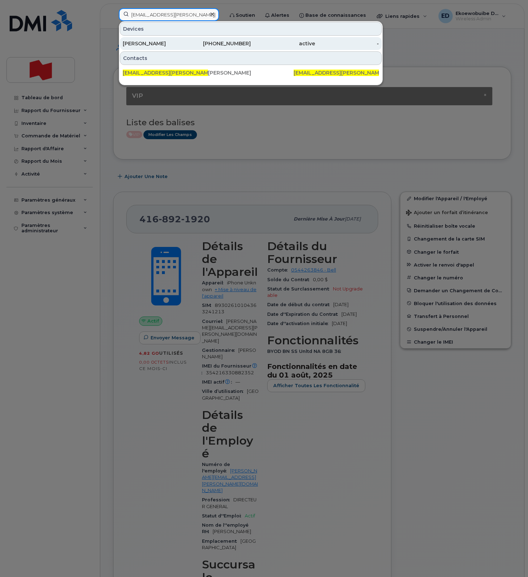
type input "marcm.lapointe@bnc.ca"
click at [152, 43] on div "Marc M Lapointe" at bounding box center [155, 43] width 64 height 7
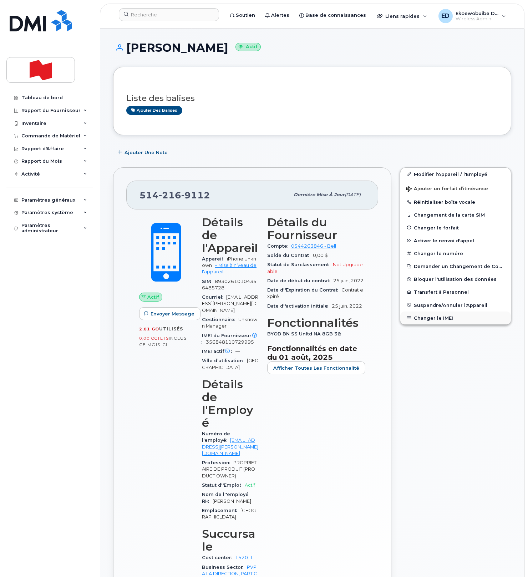
click at [428, 318] on button "Changer le IMEI" at bounding box center [455, 317] width 111 height 13
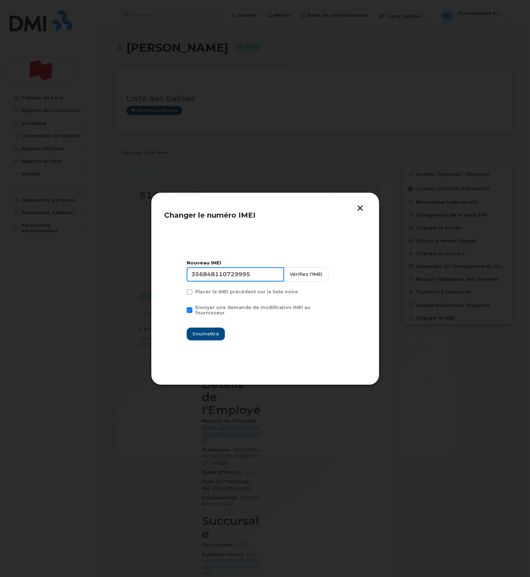
click at [238, 279] on input "356848110729995" at bounding box center [235, 274] width 97 height 14
type input "354216330741566"
click at [207, 332] on span "Soumettre" at bounding box center [205, 333] width 27 height 7
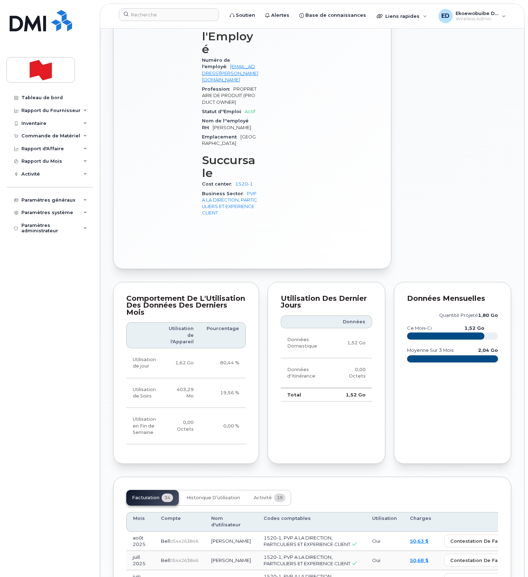
scroll to position [375, 0]
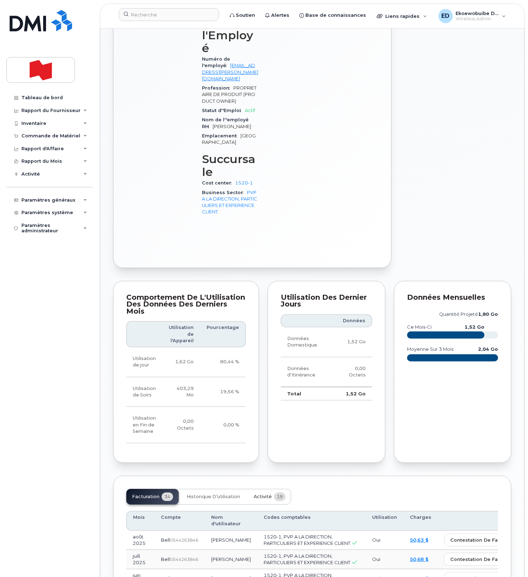
click at [265, 494] on span "Activité" at bounding box center [263, 497] width 18 height 6
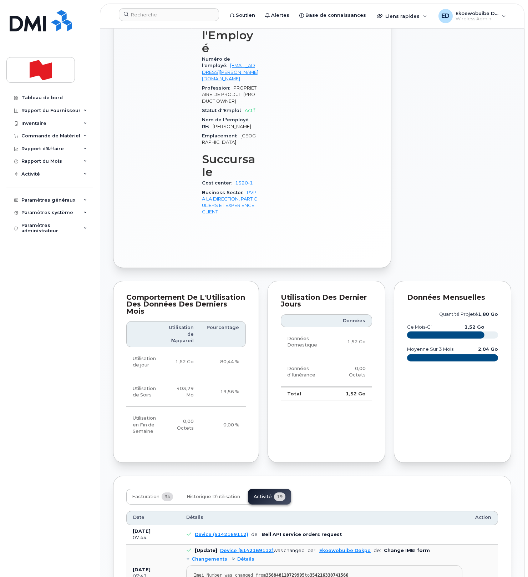
click at [320, 576] on div "Imei Change External Reference Number was cleared" at bounding box center [324, 583] width 261 height 5
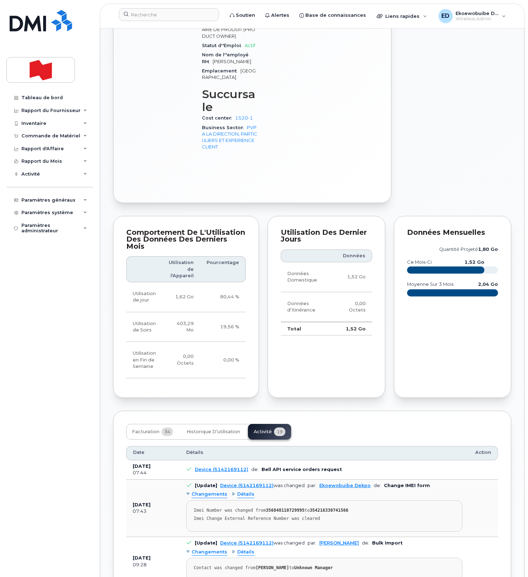
drag, startPoint x: 329, startPoint y: 459, endPoint x: 333, endPoint y: 456, distance: 5.6
click at [329, 500] on pre "Imei Number was changed from 356848110729995 to 354216330741566 Imei Change Ext…" at bounding box center [324, 515] width 276 height 31
drag, startPoint x: 333, startPoint y: 456, endPoint x: 192, endPoint y: 447, distance: 141.9
click at [192, 501] on pre "Imei Number was changed from 356848110729995 to 354216330741566 Imei Change Ext…" at bounding box center [324, 516] width 276 height 31
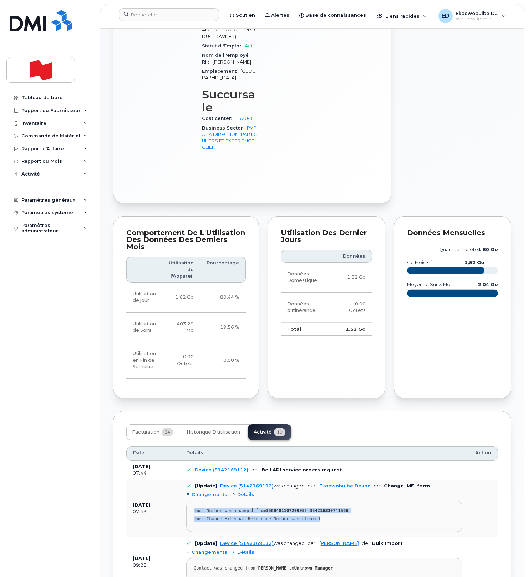
copy pre "Imei Number was changed from 356848110729995 to 354216330741566 Imei Change Ext…"
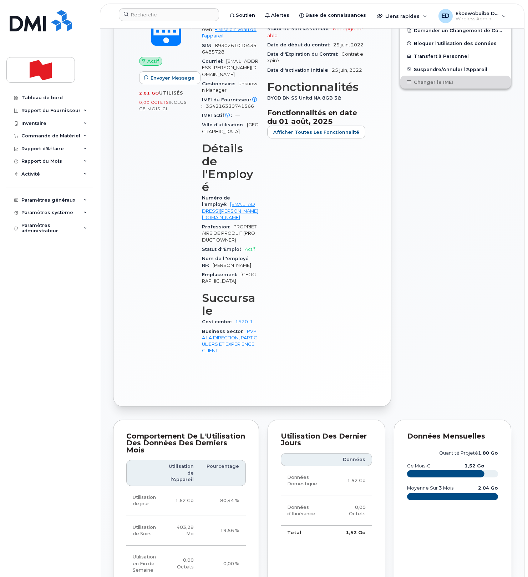
scroll to position [154, 0]
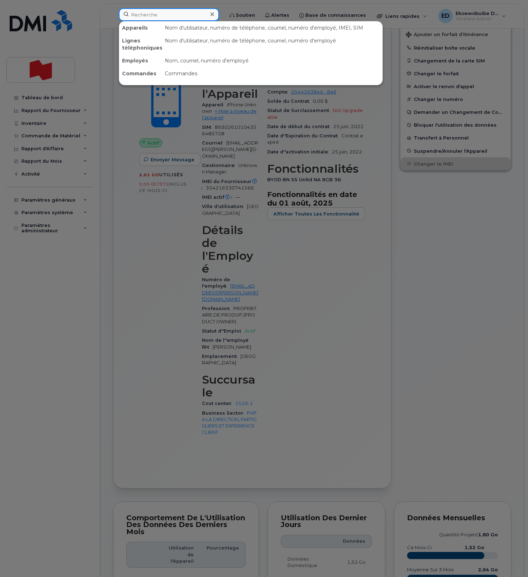
click at [162, 15] on input at bounding box center [169, 14] width 100 height 13
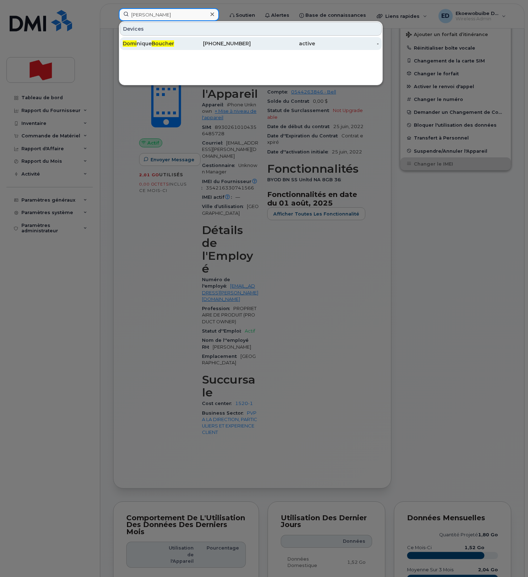
type input "[PERSON_NAME]"
click at [155, 44] on span "Boucher" at bounding box center [163, 43] width 22 height 6
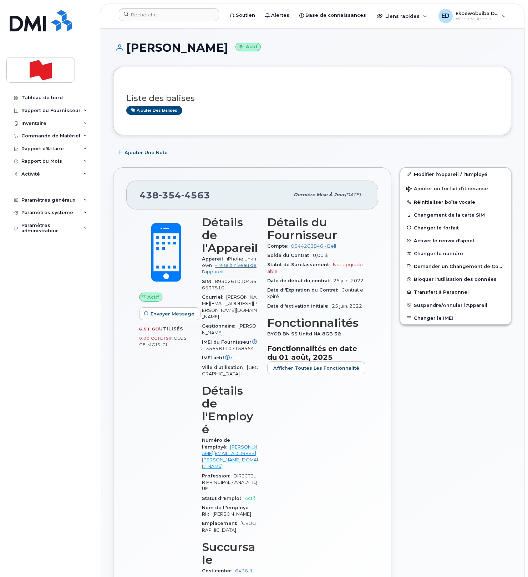
click at [224, 150] on div "Ajouter une Note" at bounding box center [312, 152] width 398 height 13
click at [214, 198] on div "[PHONE_NUMBER]" at bounding box center [214, 194] width 150 height 15
drag, startPoint x: 213, startPoint y: 198, endPoint x: 141, endPoint y: 197, distance: 71.4
click at [141, 197] on div "[PHONE_NUMBER]" at bounding box center [214, 194] width 150 height 15
copy span "[PHONE_NUMBER]"
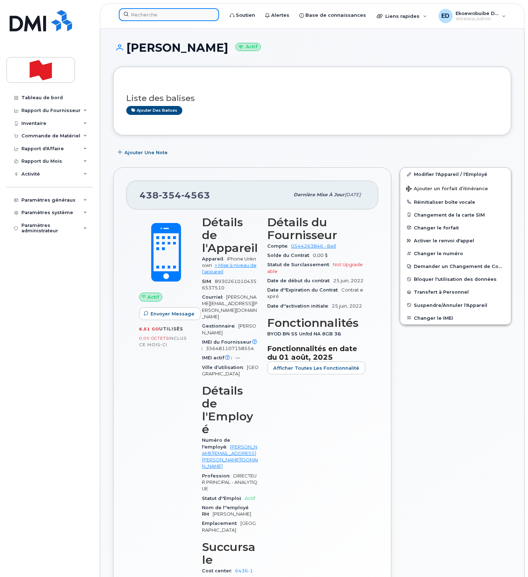
click at [147, 15] on input at bounding box center [169, 14] width 100 height 13
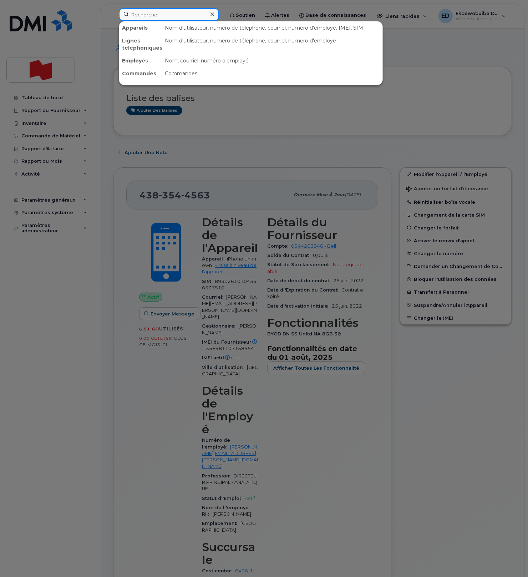
paste input "[PERSON_NAME]"
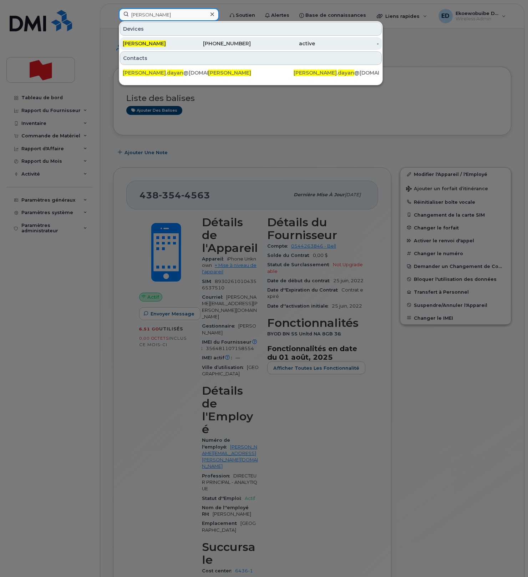
type input "[PERSON_NAME]"
click at [136, 45] on span "[PERSON_NAME]" at bounding box center [144, 43] width 43 height 6
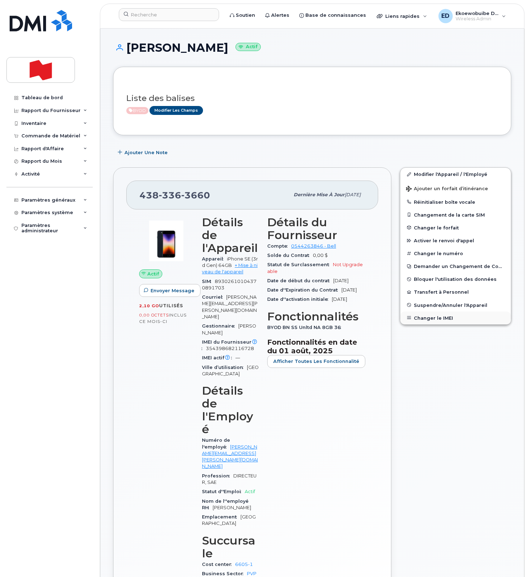
click at [442, 319] on button "Changer le IMEI" at bounding box center [455, 317] width 111 height 13
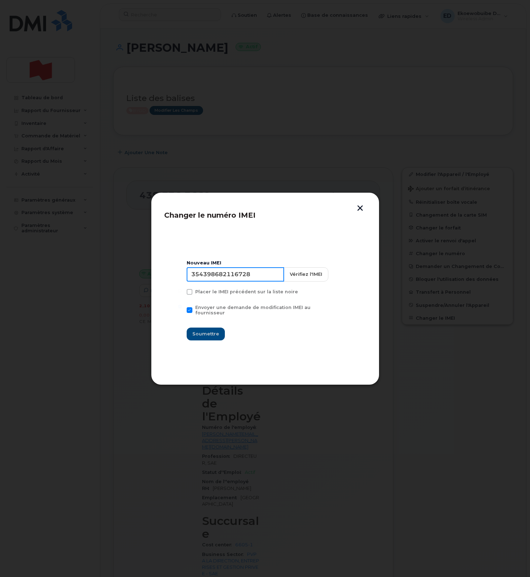
click at [239, 278] on input "354398682116728" at bounding box center [235, 274] width 97 height 14
drag, startPoint x: 336, startPoint y: 117, endPoint x: 351, endPoint y: 175, distance: 59.4
click at [336, 120] on div at bounding box center [265, 288] width 530 height 577
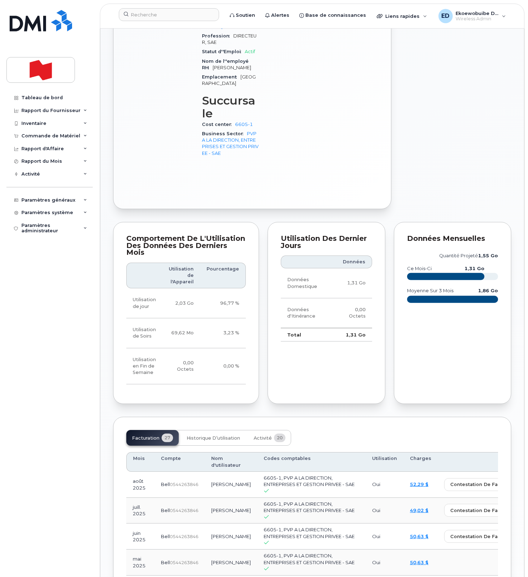
scroll to position [439, 0]
drag, startPoint x: 257, startPoint y: 362, endPoint x: 259, endPoint y: 387, distance: 24.4
click at [257, 436] on span "Activité" at bounding box center [263, 439] width 18 height 6
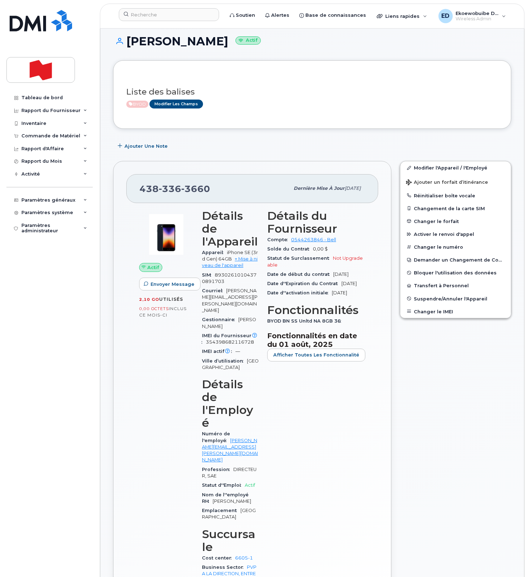
scroll to position [0, 0]
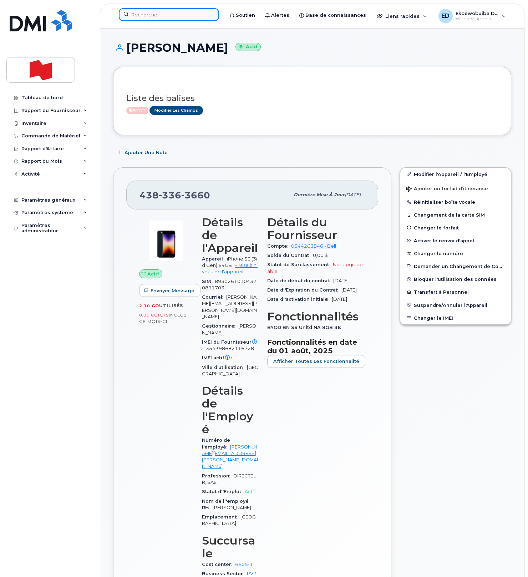
click at [161, 16] on input at bounding box center [169, 14] width 100 height 13
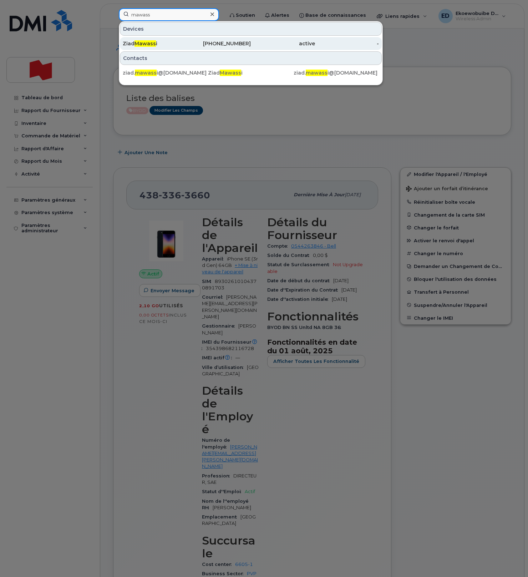
type input "mawass"
click at [149, 41] on span "Mawass" at bounding box center [144, 43] width 21 height 6
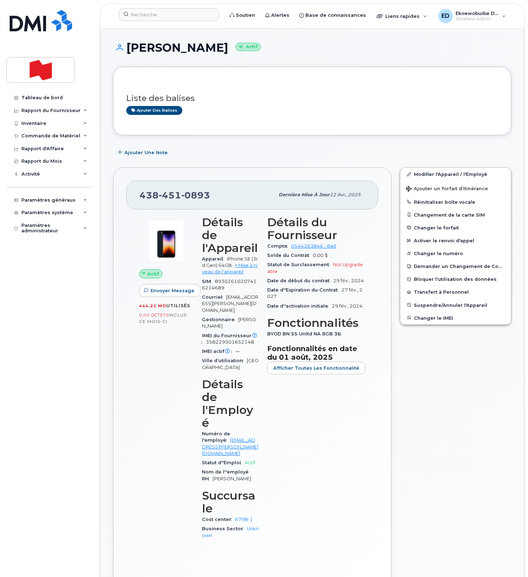
click at [235, 114] on div "Ajouter des balises" at bounding box center [309, 110] width 366 height 9
drag, startPoint x: 209, startPoint y: 199, endPoint x: 139, endPoint y: 195, distance: 70.0
click at [139, 195] on div "[PHONE_NUMBER] Dernière mise à jour 12 avr., 2025" at bounding box center [252, 195] width 252 height 29
copy span "[PHONE_NUMBER]"
drag, startPoint x: 208, startPoint y: 48, endPoint x: 129, endPoint y: 49, distance: 78.5
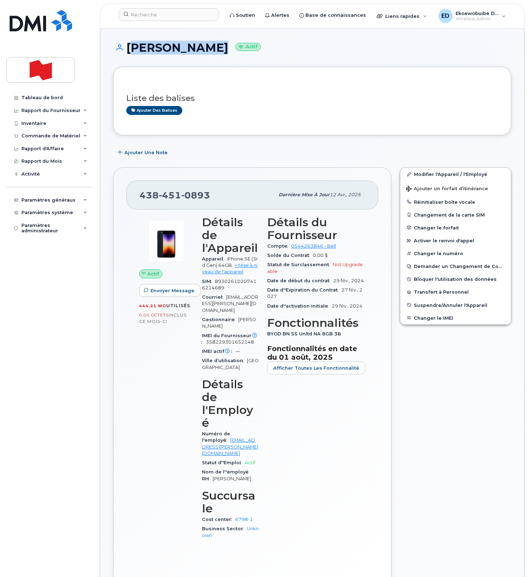
click at [129, 49] on h1 "[PERSON_NAME] Actif" at bounding box center [312, 47] width 398 height 12
copy h1 "[PERSON_NAME]"
